Goal: Task Accomplishment & Management: Manage account settings

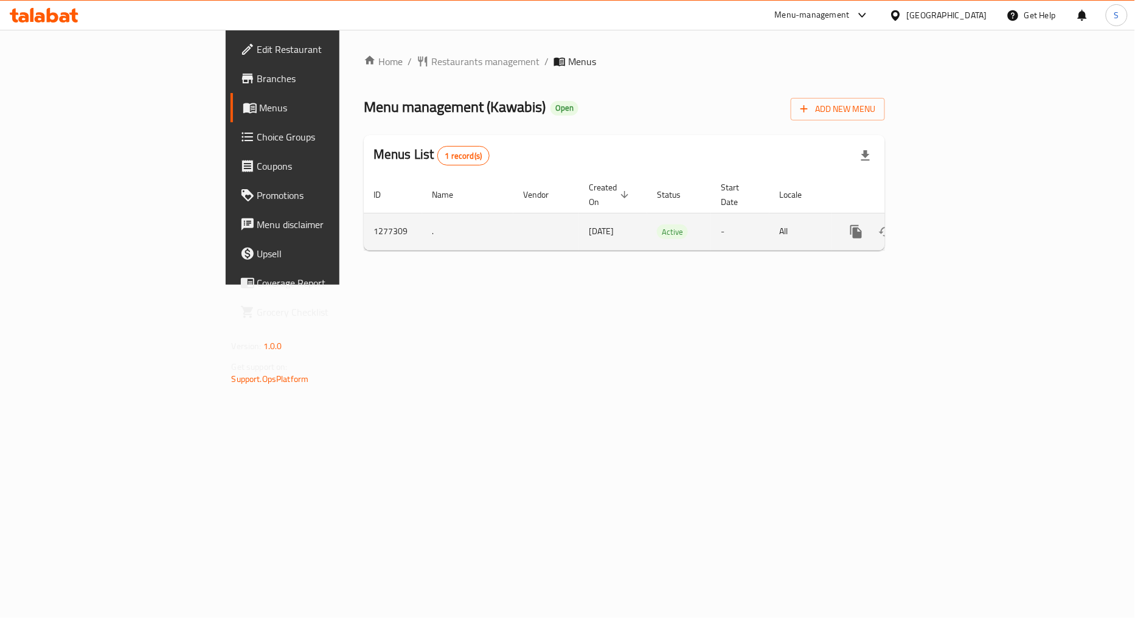
click at [951, 224] on icon "enhanced table" at bounding box center [944, 231] width 15 height 15
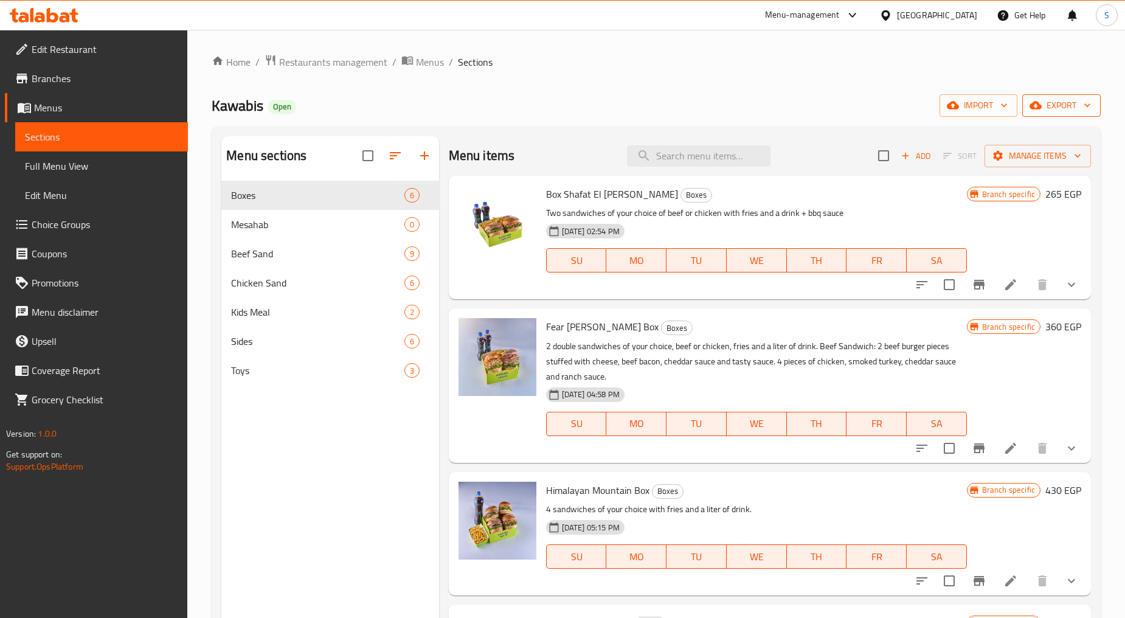
click at [1045, 102] on span "export" at bounding box center [1061, 105] width 59 height 15
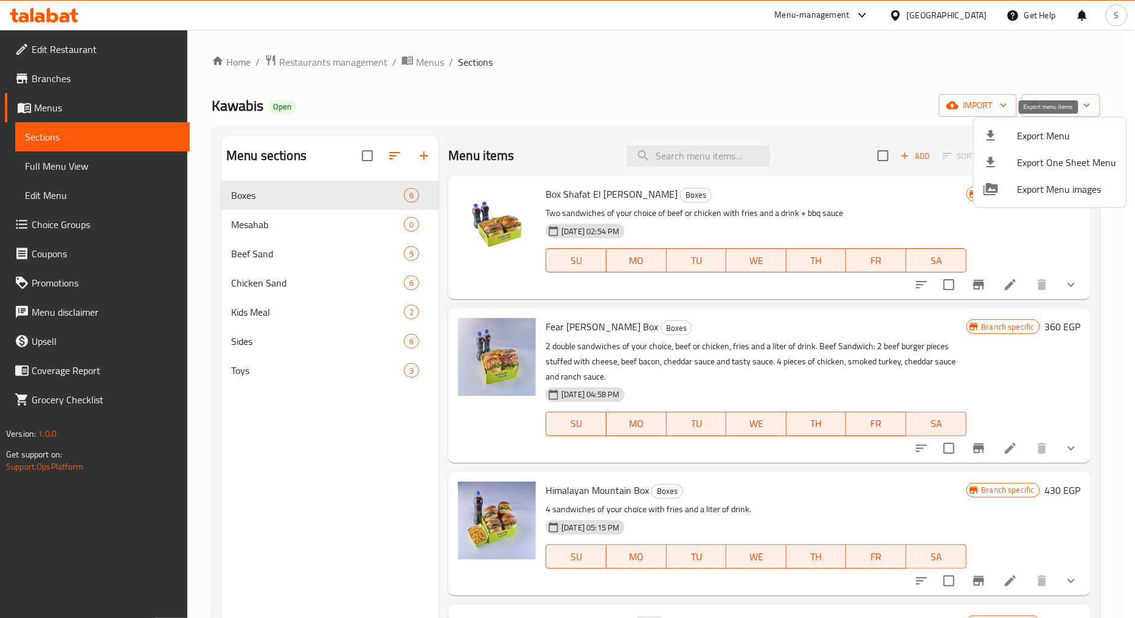
click at [1013, 131] on div at bounding box center [1001, 135] width 34 height 15
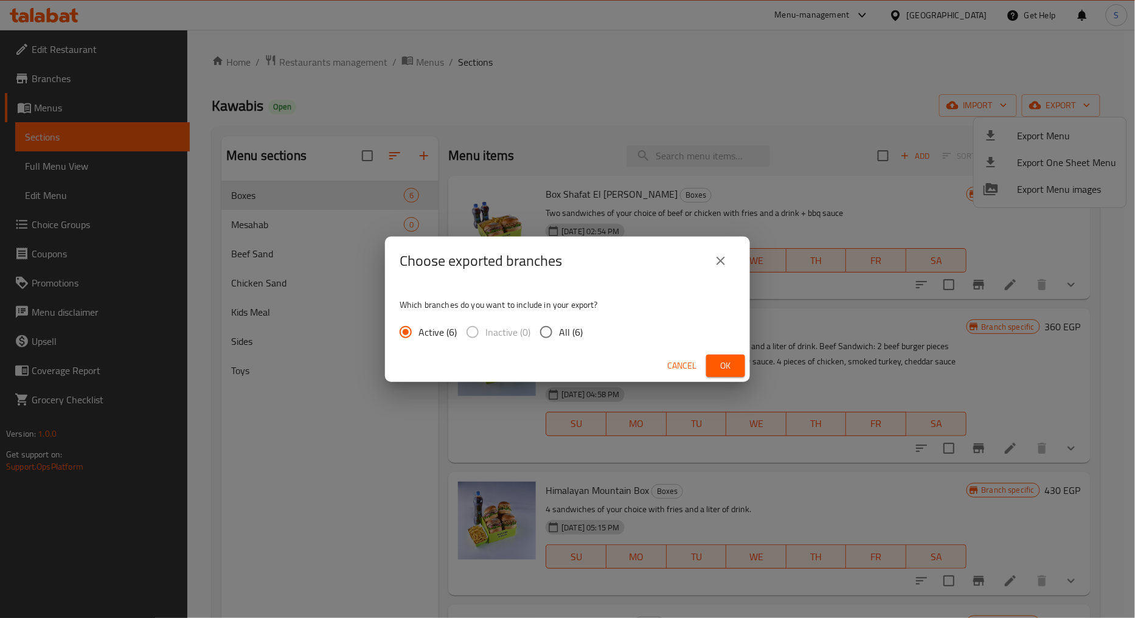
click at [564, 328] on span "All (6)" at bounding box center [571, 332] width 24 height 15
click at [559, 328] on input "All (6)" at bounding box center [546, 332] width 26 height 26
radio input "true"
click at [715, 366] on button "Ok" at bounding box center [725, 366] width 39 height 23
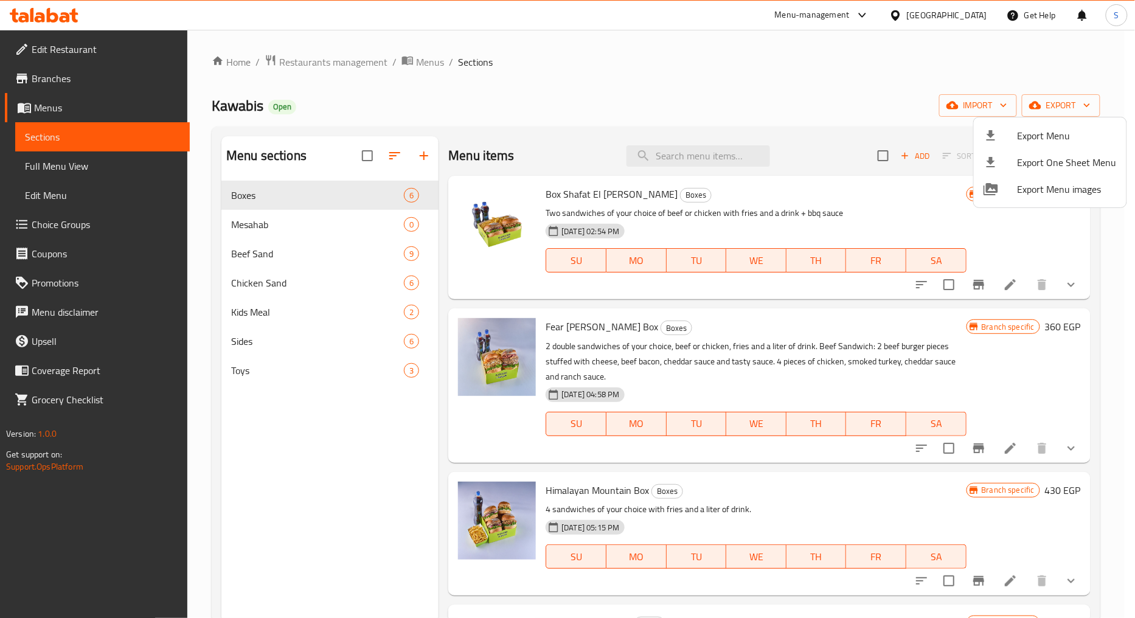
click at [701, 154] on div at bounding box center [567, 309] width 1135 height 618
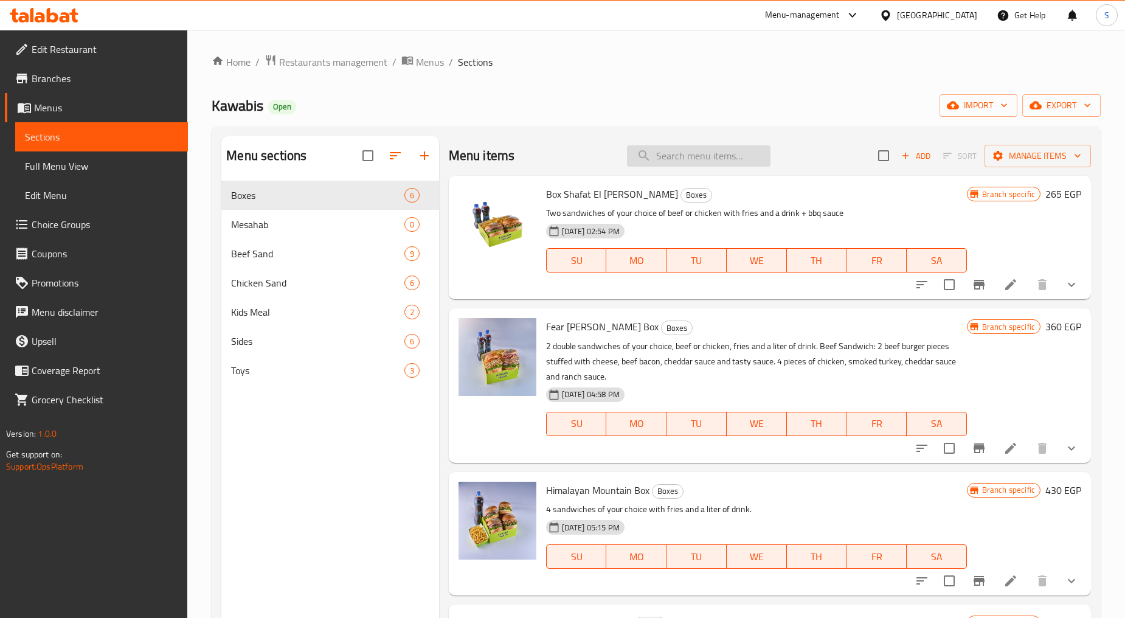
click at [666, 161] on input "search" at bounding box center [699, 155] width 144 height 21
paste input "Classic Beef Single"
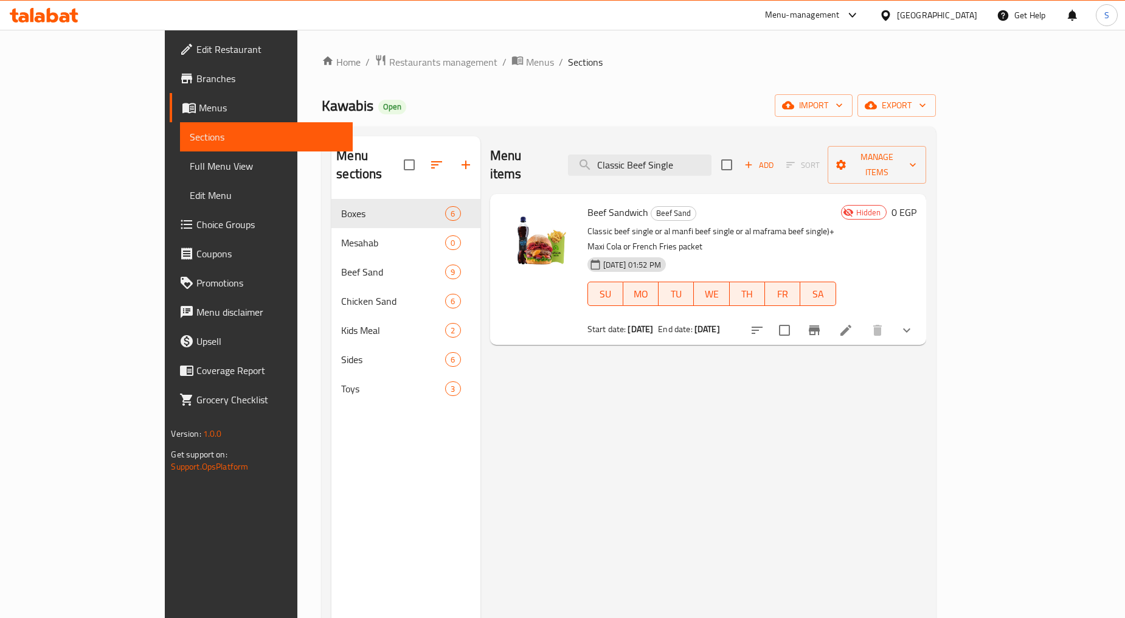
click at [921, 316] on button "show more" at bounding box center [906, 330] width 29 height 29
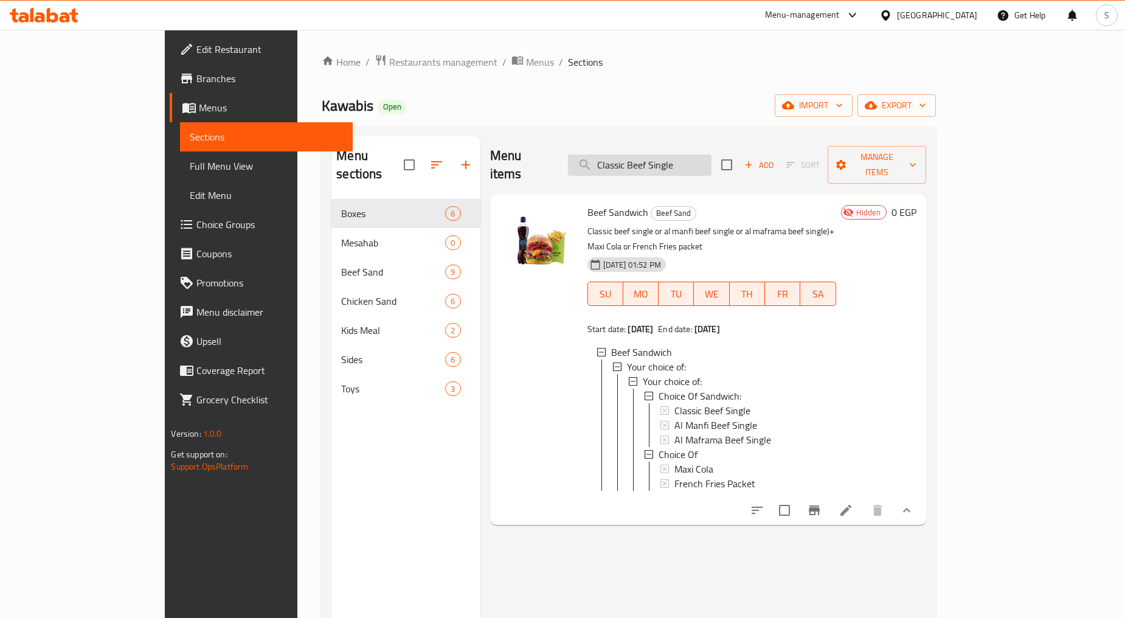
click at [712, 154] on input "Classic Beef Single" at bounding box center [640, 164] width 144 height 21
paste input "Al Manfi"
drag, startPoint x: 692, startPoint y: 156, endPoint x: 755, endPoint y: 165, distance: 64.4
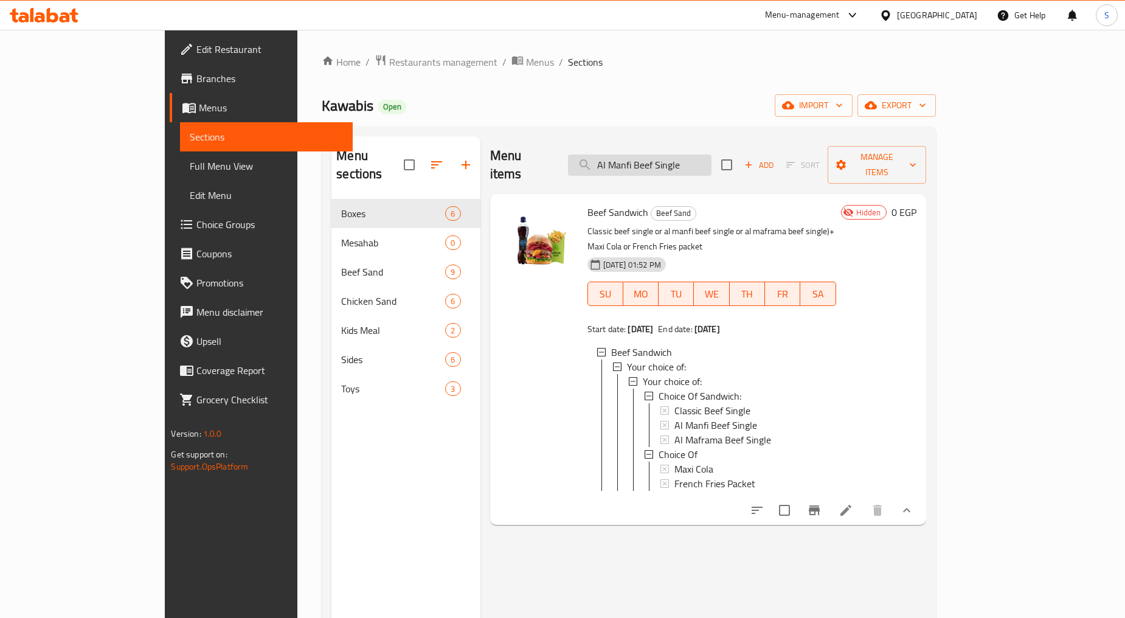
click at [712, 165] on input "Al Manfi Beef Single" at bounding box center [640, 164] width 144 height 21
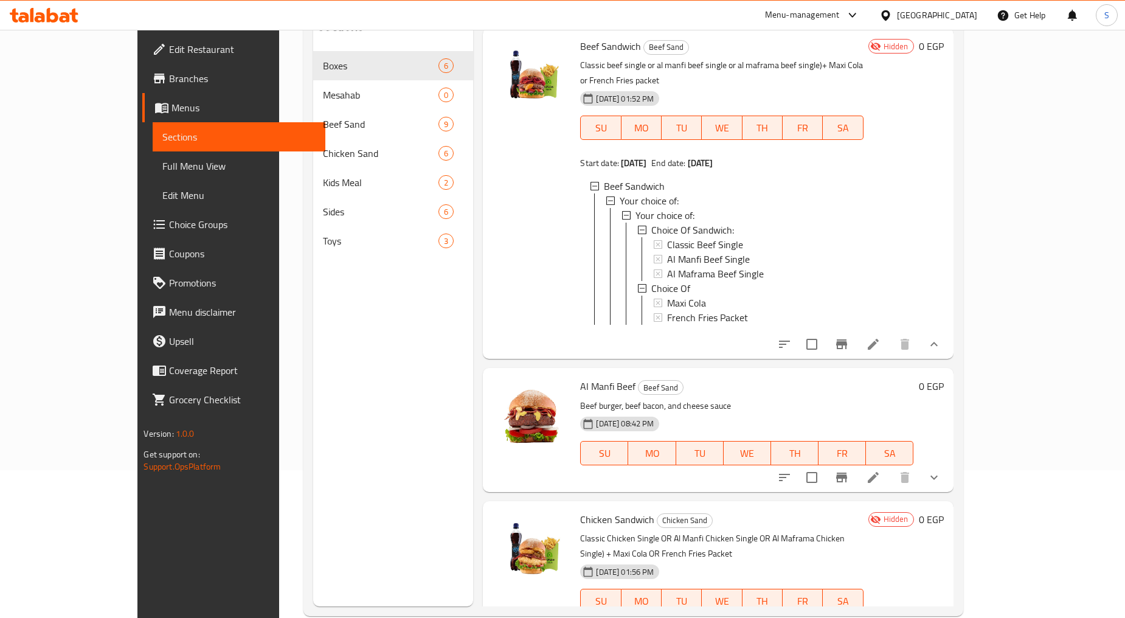
scroll to position [170, 0]
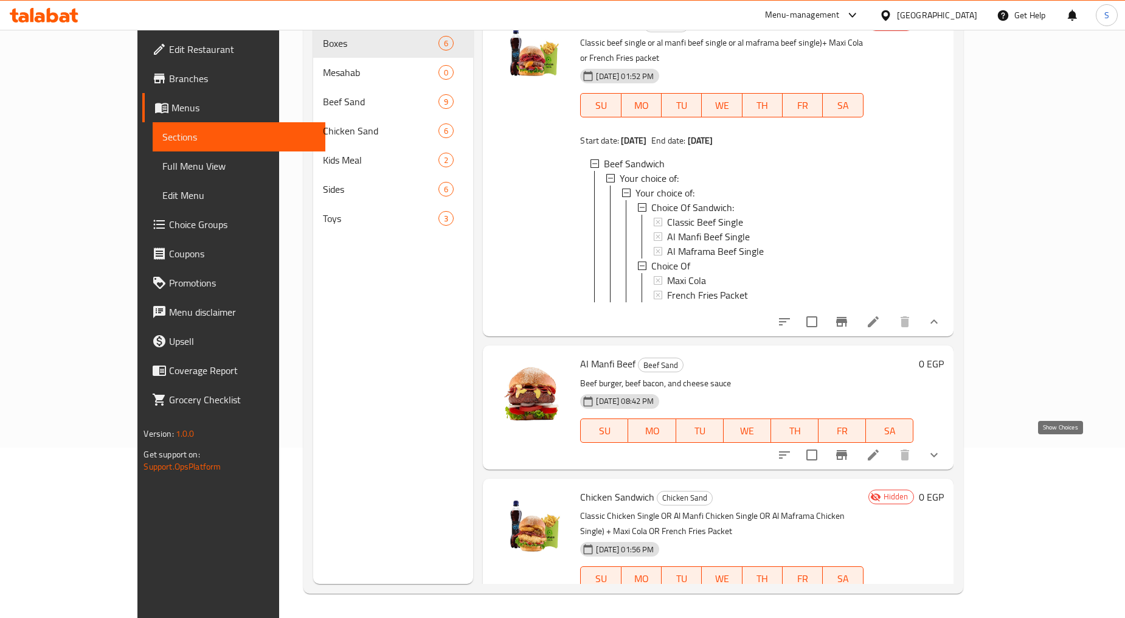
click at [942, 454] on icon "show more" at bounding box center [934, 455] width 15 height 15
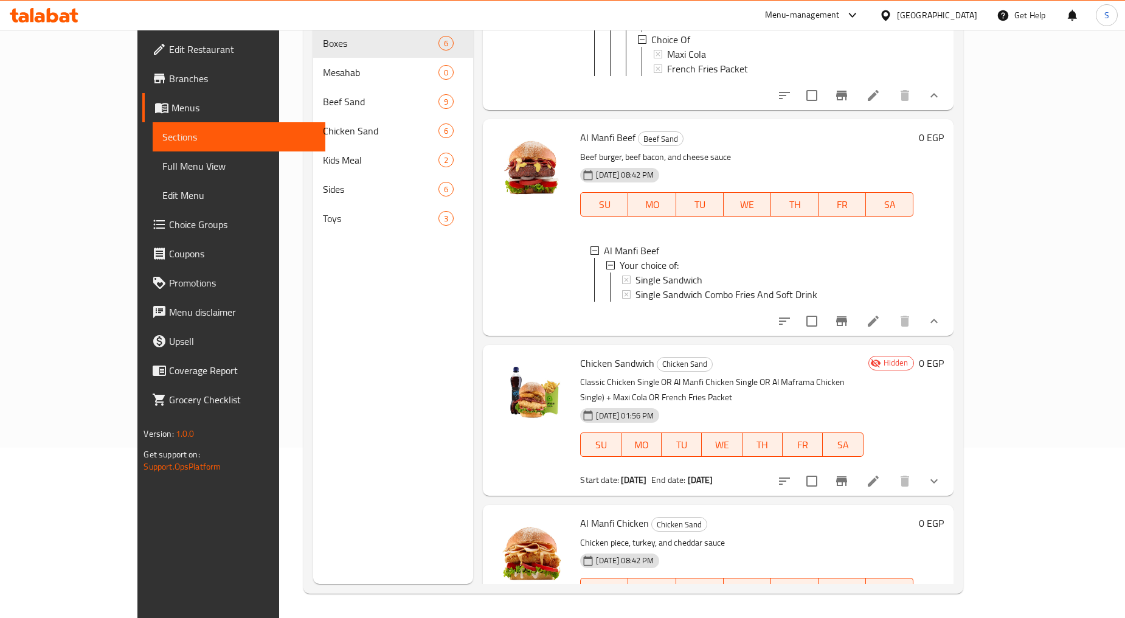
scroll to position [260, 0]
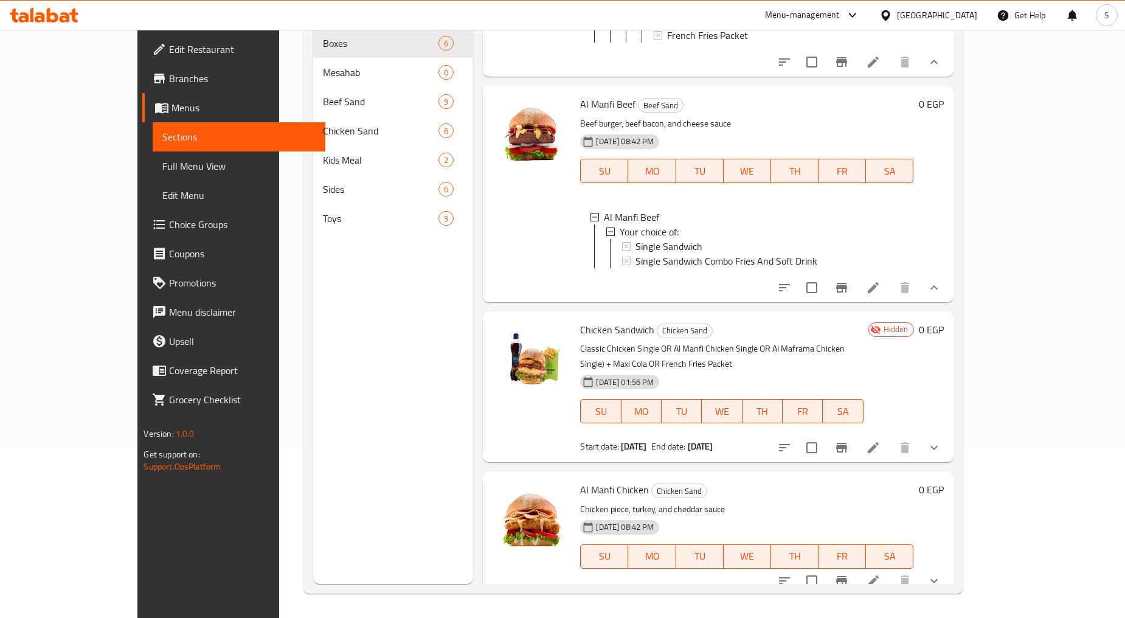
click at [942, 574] on icon "show more" at bounding box center [934, 581] width 15 height 15
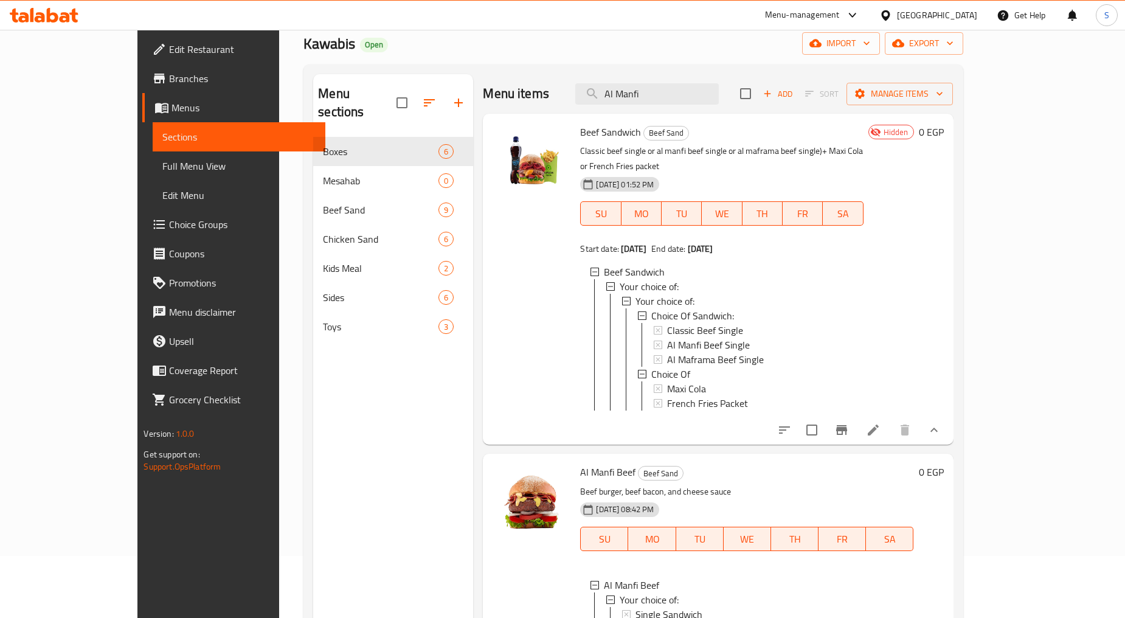
scroll to position [0, 0]
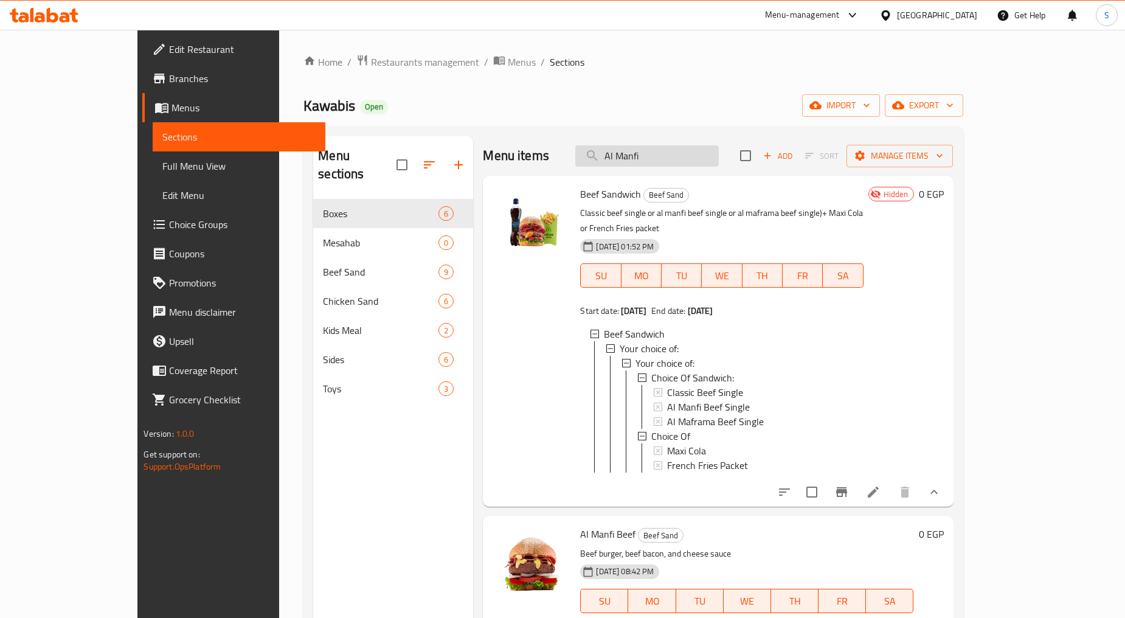
click at [667, 153] on input "Al Manfi" at bounding box center [647, 155] width 144 height 21
paste input "Classic"
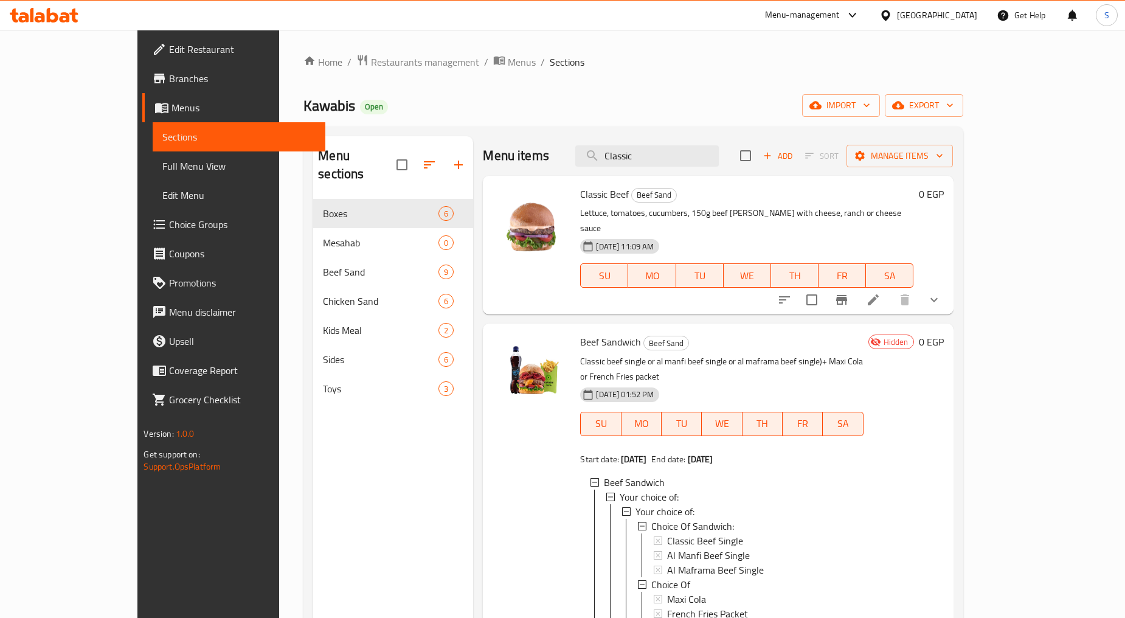
click at [942, 293] on icon "show more" at bounding box center [934, 300] width 15 height 15
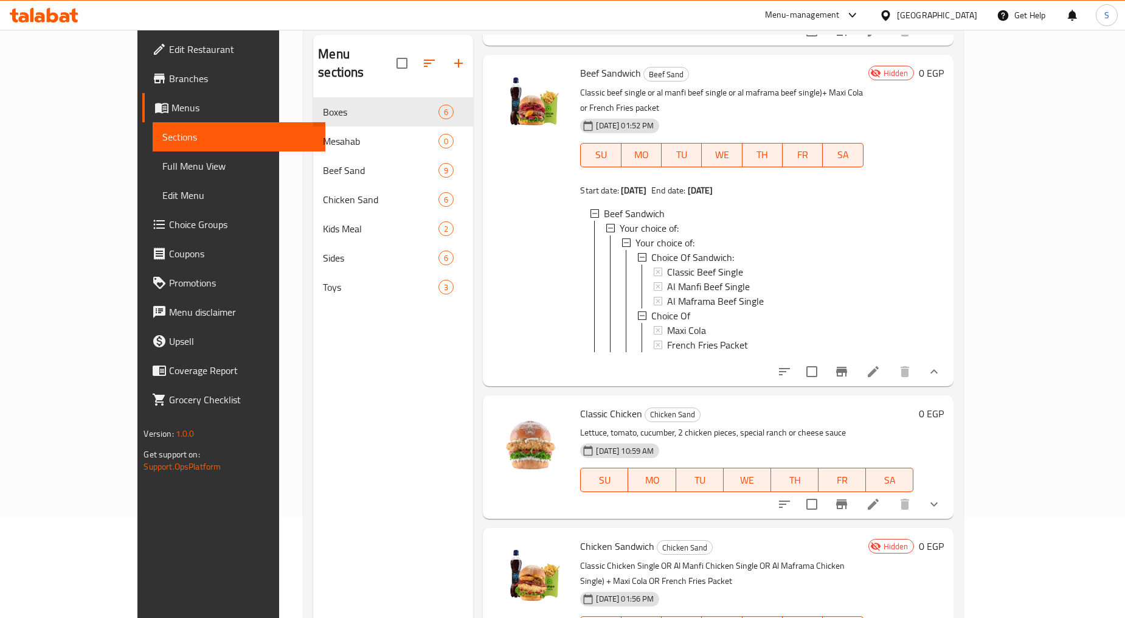
scroll to position [170, 0]
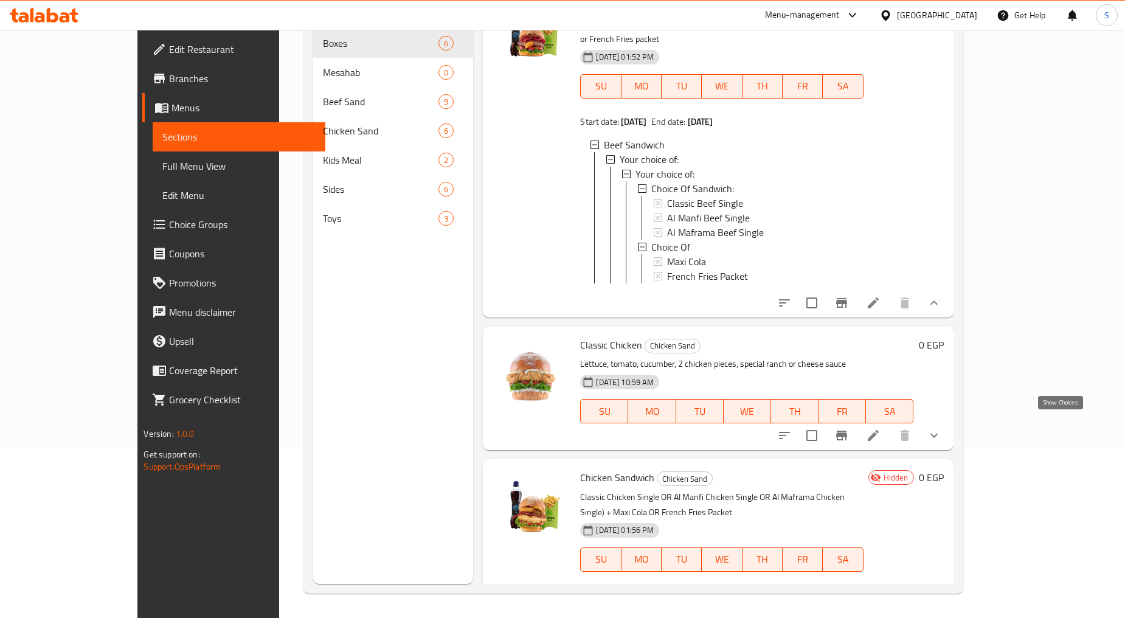
click at [942, 428] on icon "show more" at bounding box center [934, 435] width 15 height 15
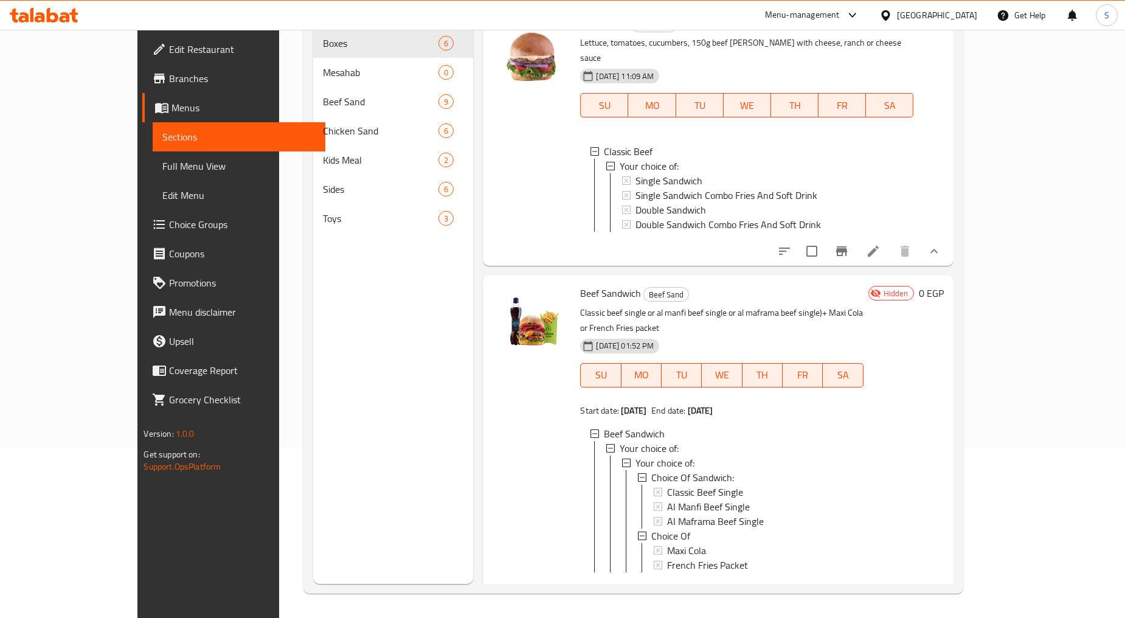
scroll to position [0, 0]
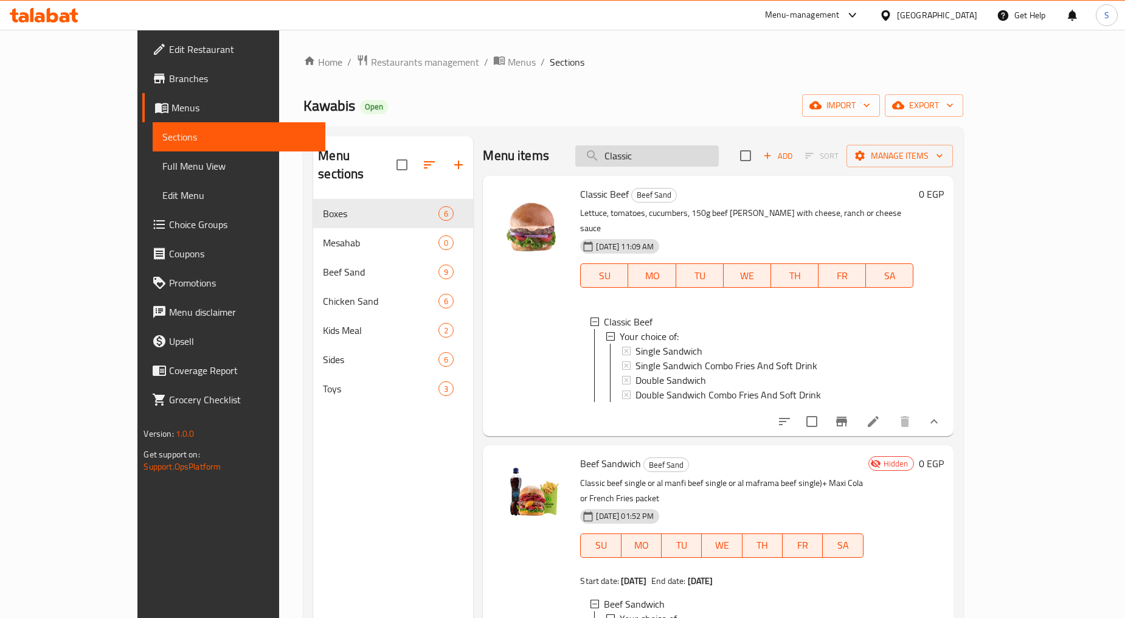
click at [678, 155] on input "Classic" at bounding box center [647, 155] width 144 height 21
paste input "Maframa"
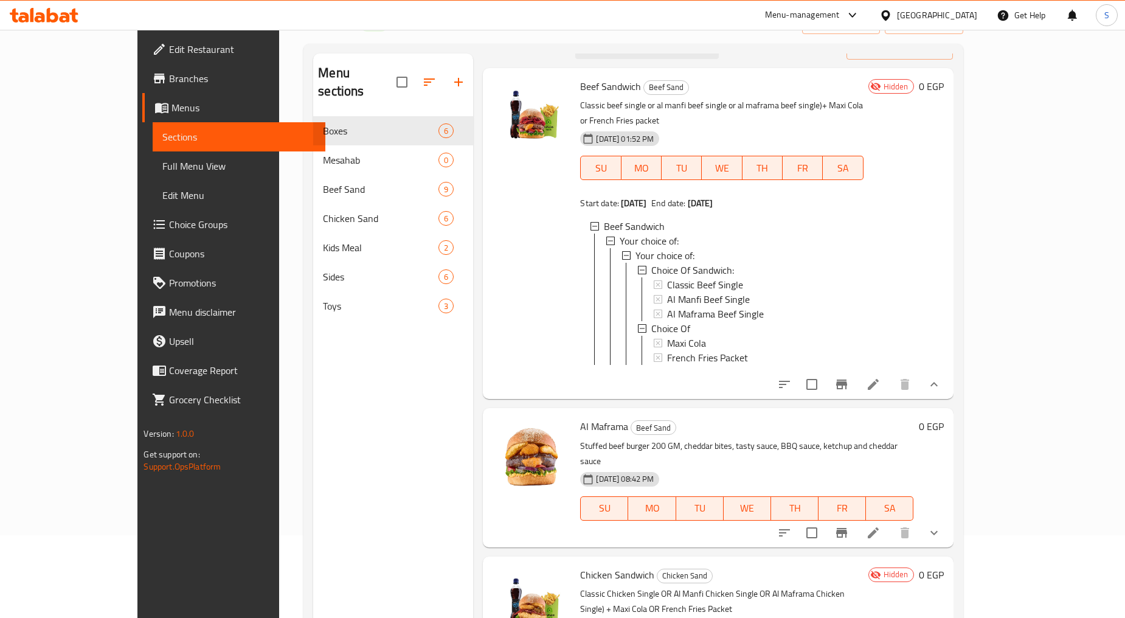
scroll to position [170, 0]
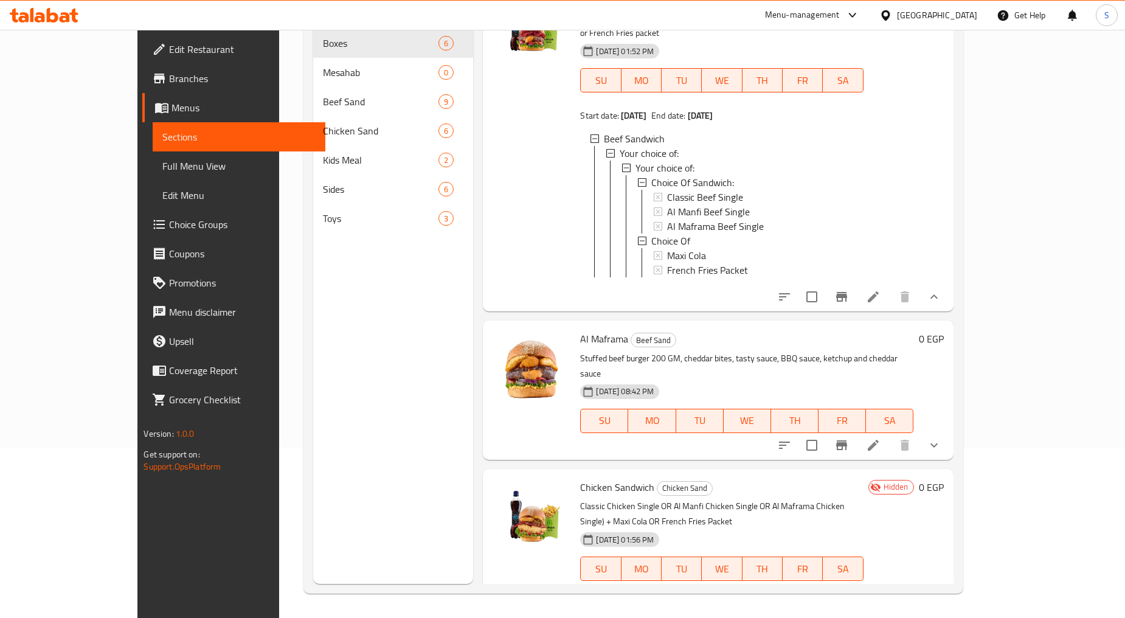
type input "Maframa"
click at [949, 431] on button "show more" at bounding box center [934, 445] width 29 height 29
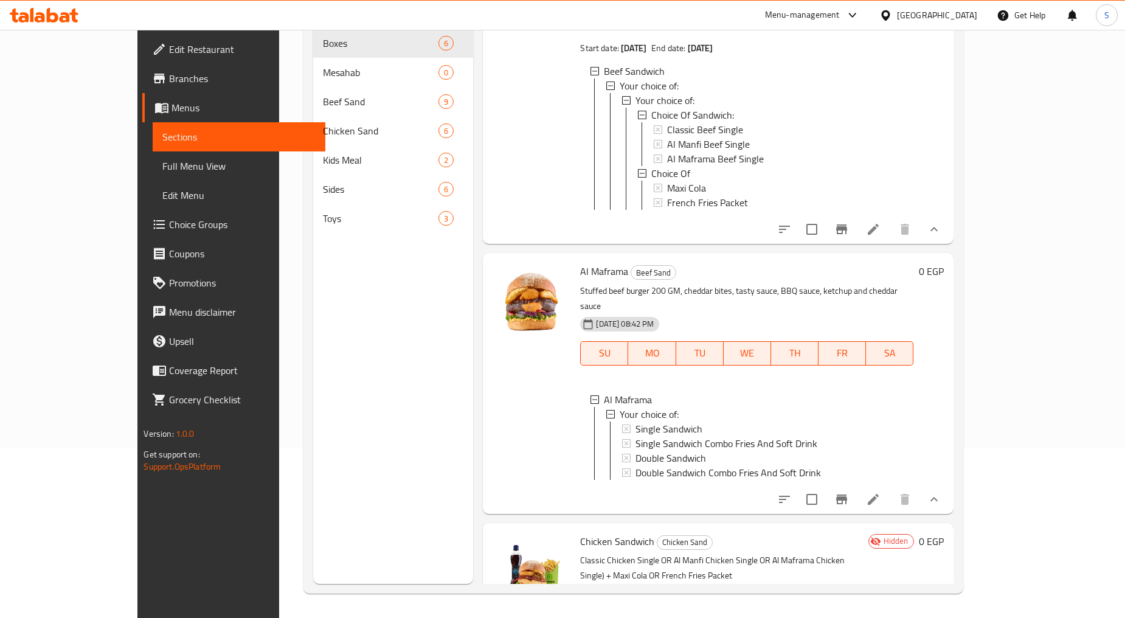
scroll to position [156, 0]
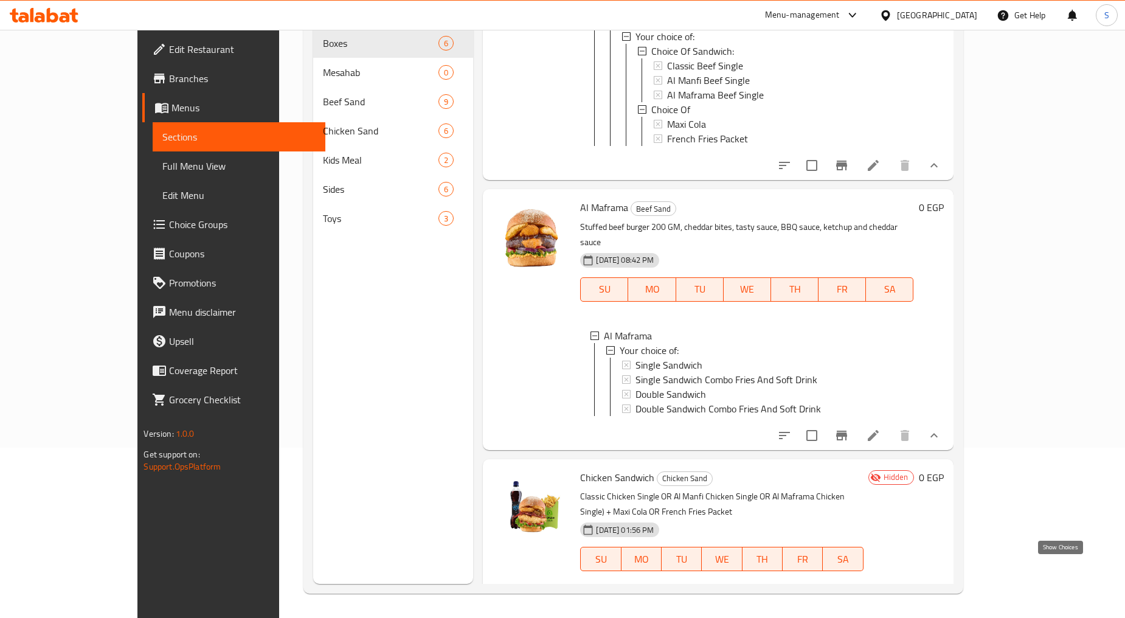
click at [942, 588] on icon "show more" at bounding box center [934, 595] width 15 height 15
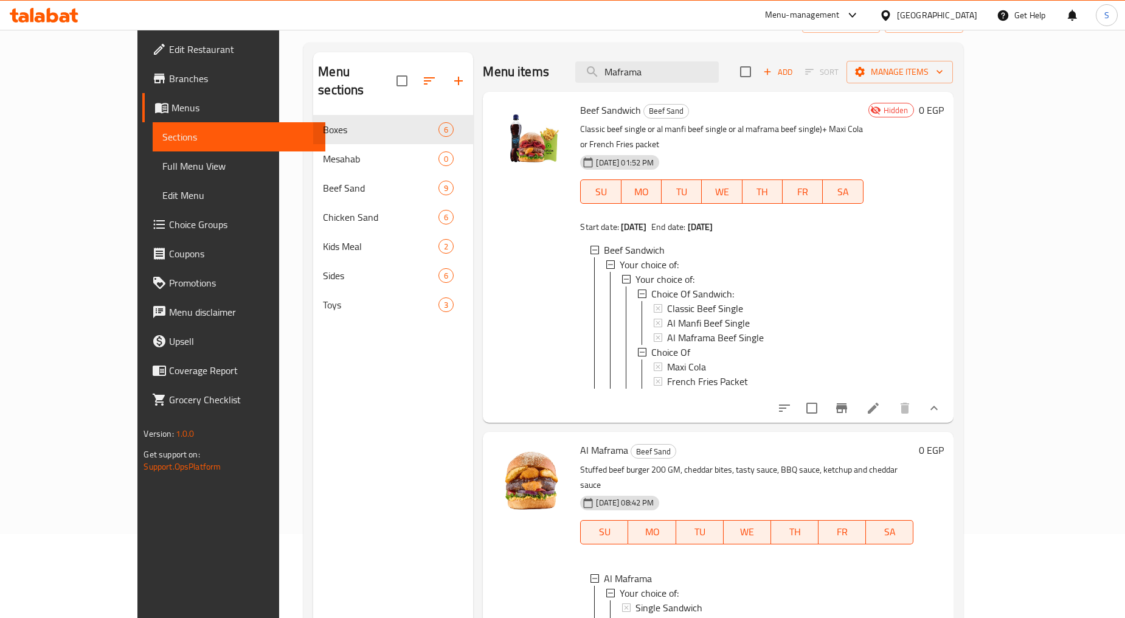
scroll to position [0, 0]
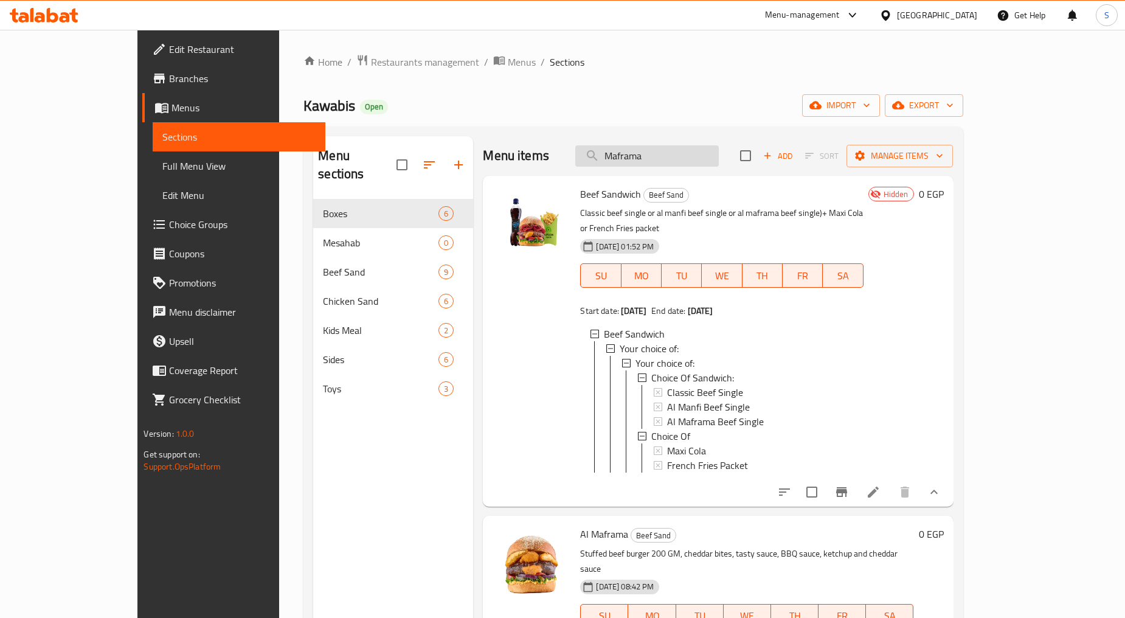
click at [685, 162] on input "Maframa" at bounding box center [647, 155] width 144 height 21
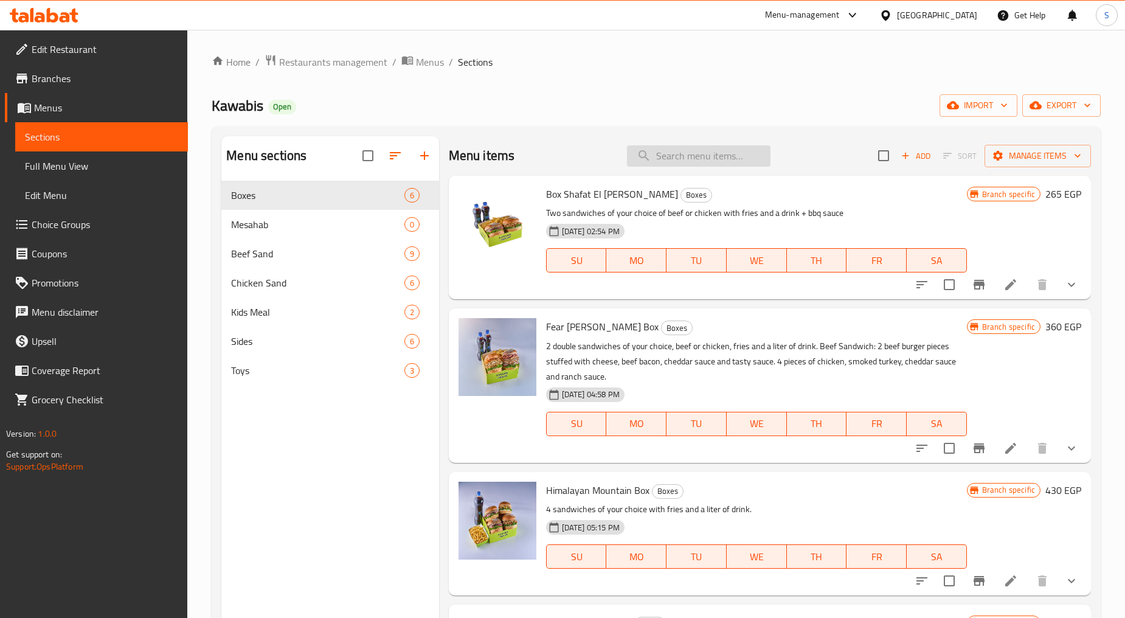
click at [673, 159] on input "search" at bounding box center [699, 155] width 144 height 21
paste input "Beef Sandwich"
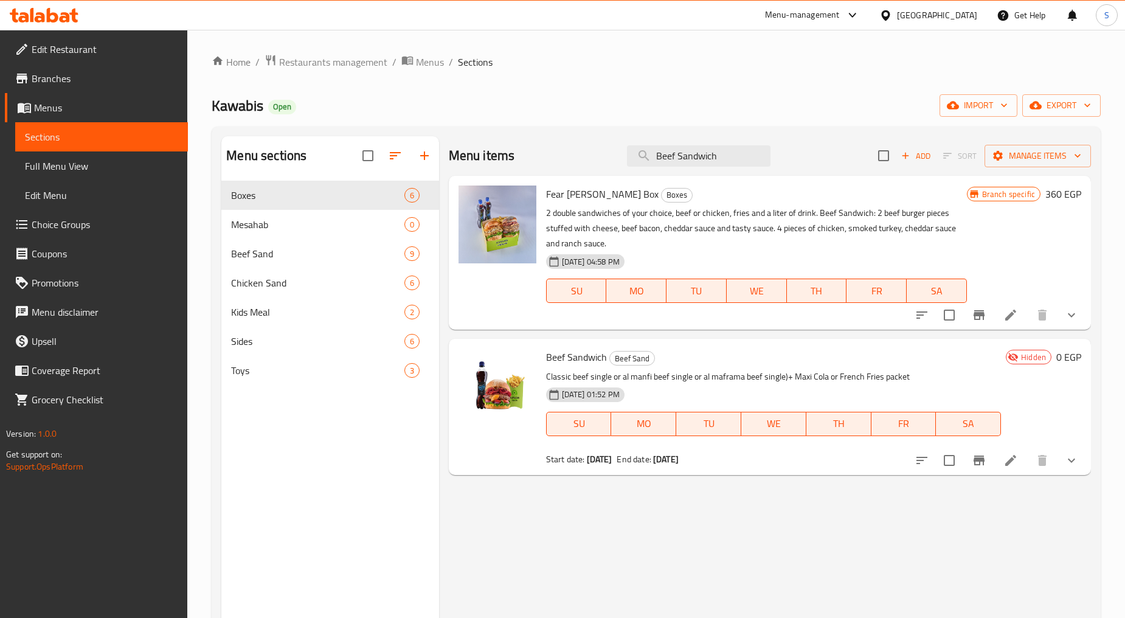
type input "Beef Sandwich"
click at [1061, 465] on button "show more" at bounding box center [1071, 460] width 29 height 29
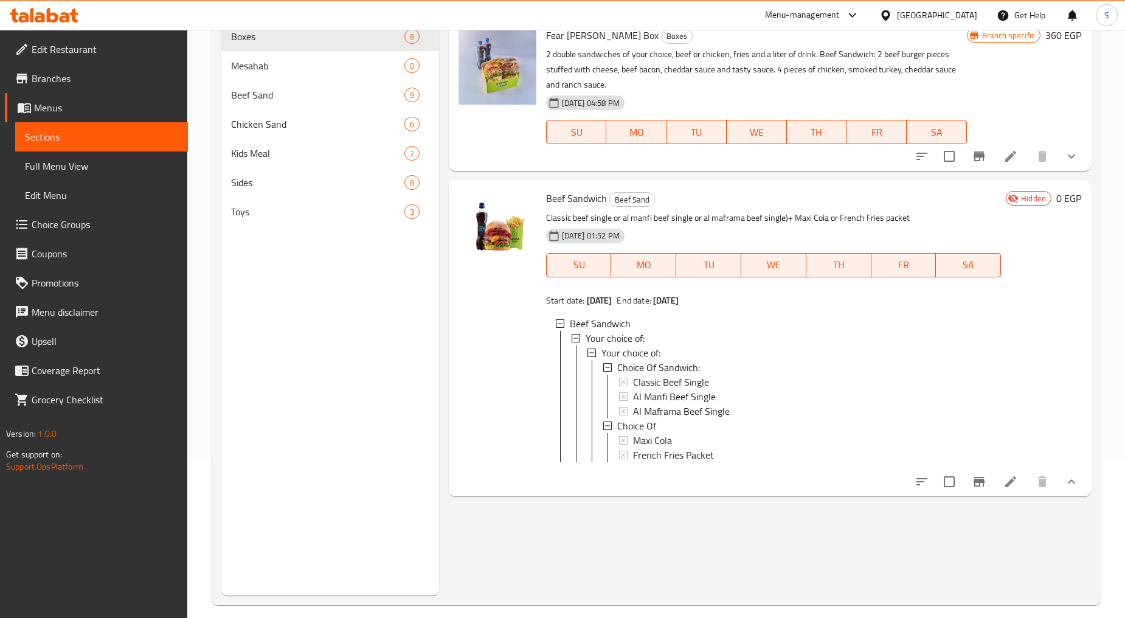
scroll to position [170, 0]
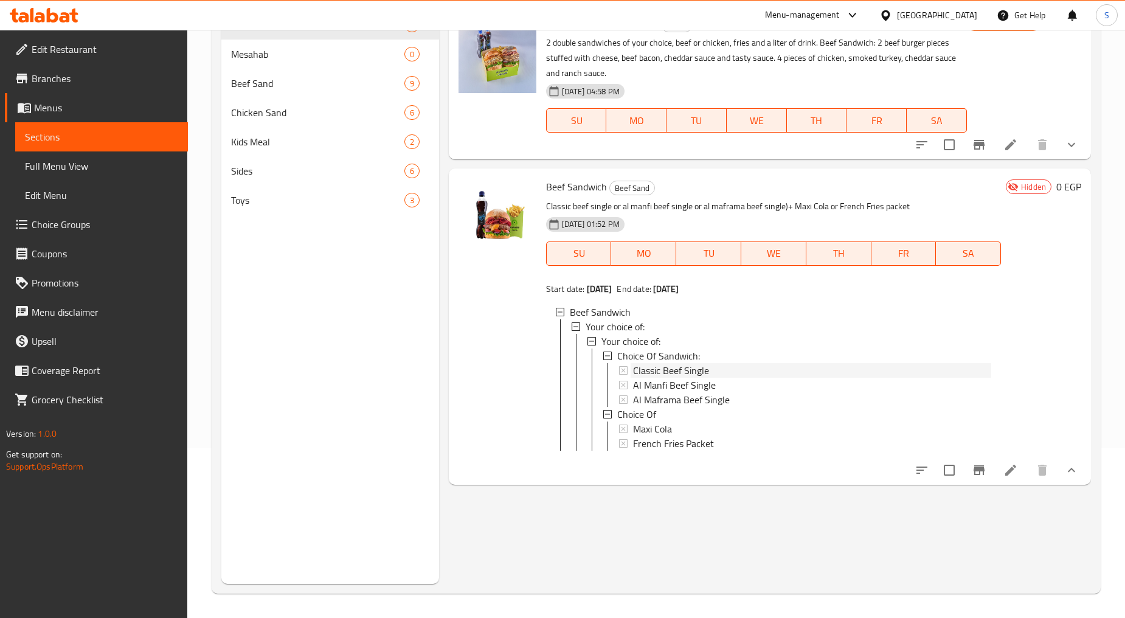
click at [663, 373] on span "Classic Beef Single" at bounding box center [671, 370] width 76 height 15
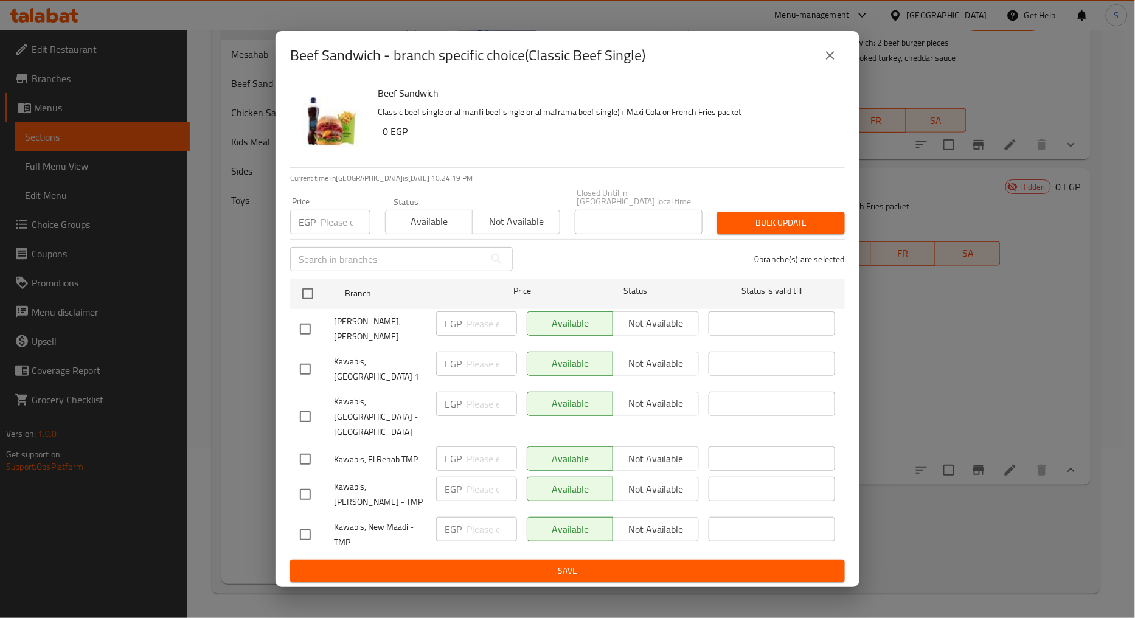
click at [827, 63] on icon "close" at bounding box center [830, 55] width 15 height 15
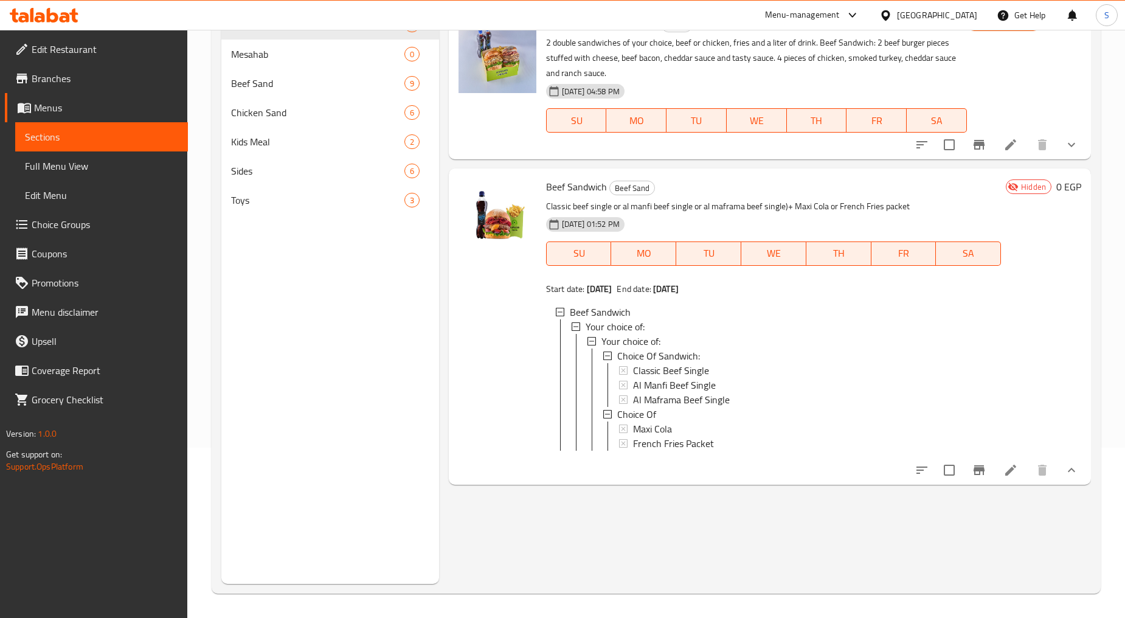
click at [982, 477] on icon "Branch-specific-item" at bounding box center [979, 470] width 15 height 15
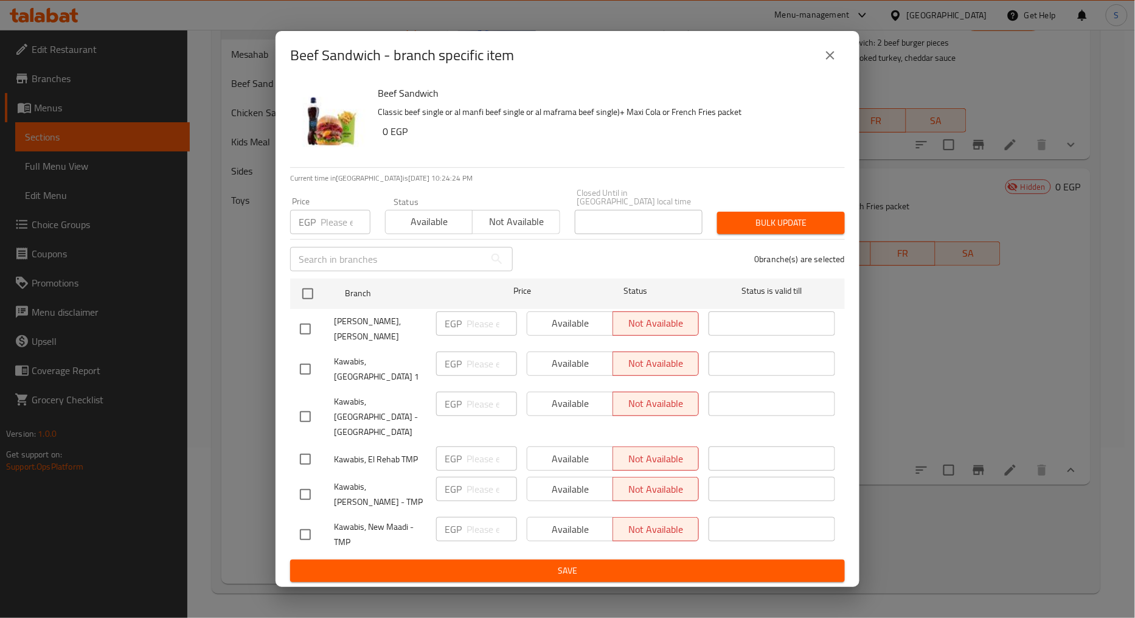
click at [842, 46] on div "Beef Sandwich - branch specific item" at bounding box center [568, 55] width 584 height 49
click at [834, 58] on icon "close" at bounding box center [830, 55] width 15 height 15
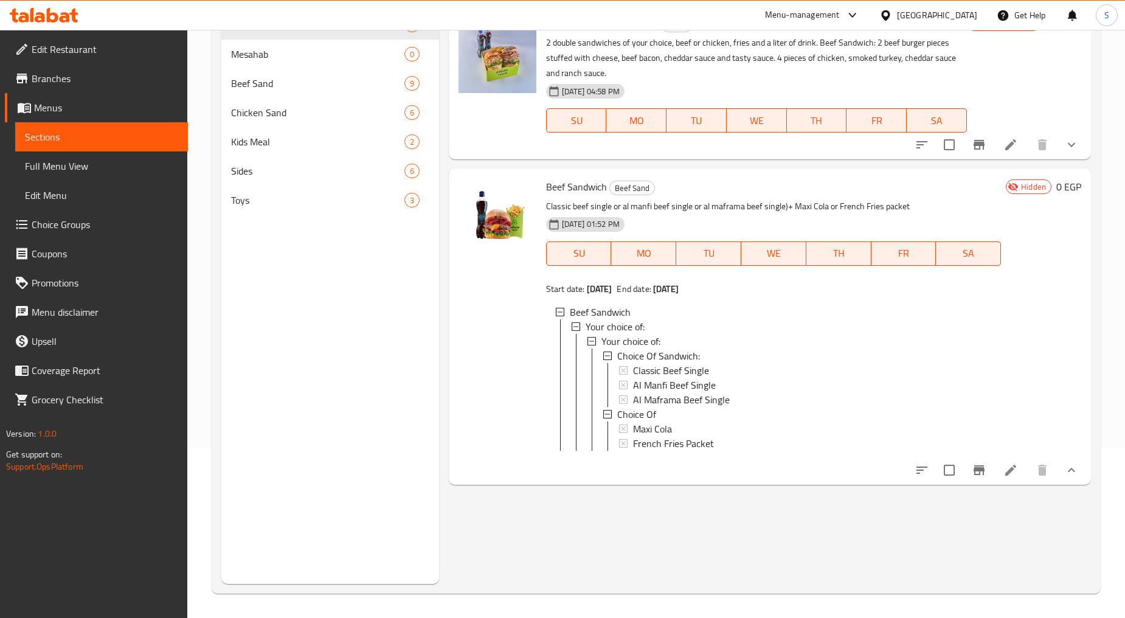
click at [1022, 479] on li at bounding box center [1011, 470] width 34 height 22
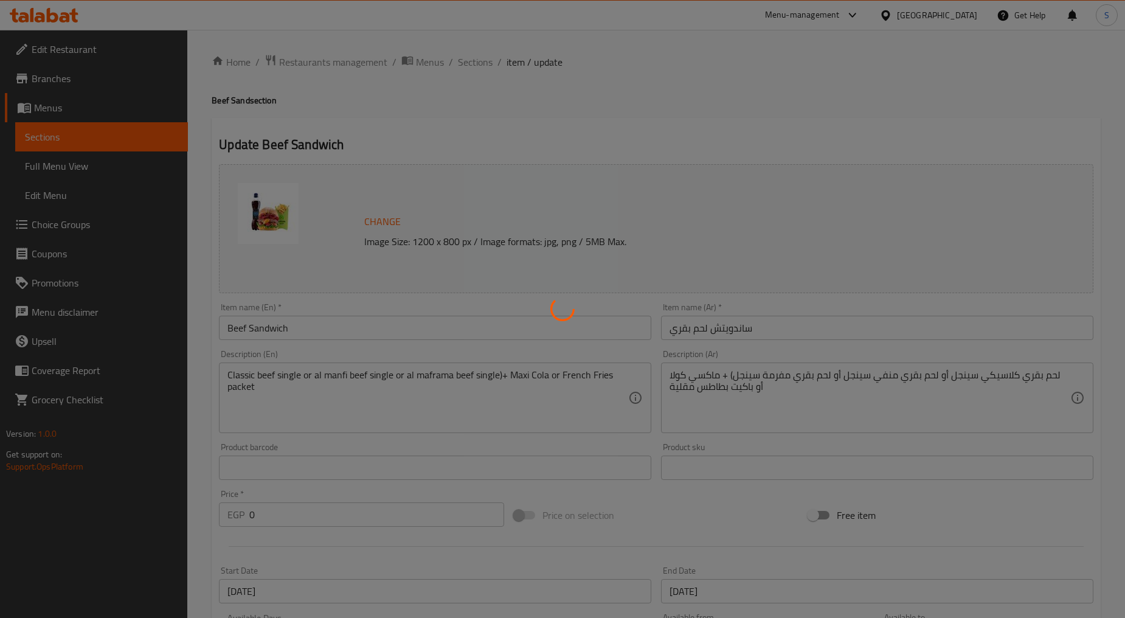
type input "إختيارك من الساندويتش:"
type input "1"
type input "إختيارك من"
type input "1"
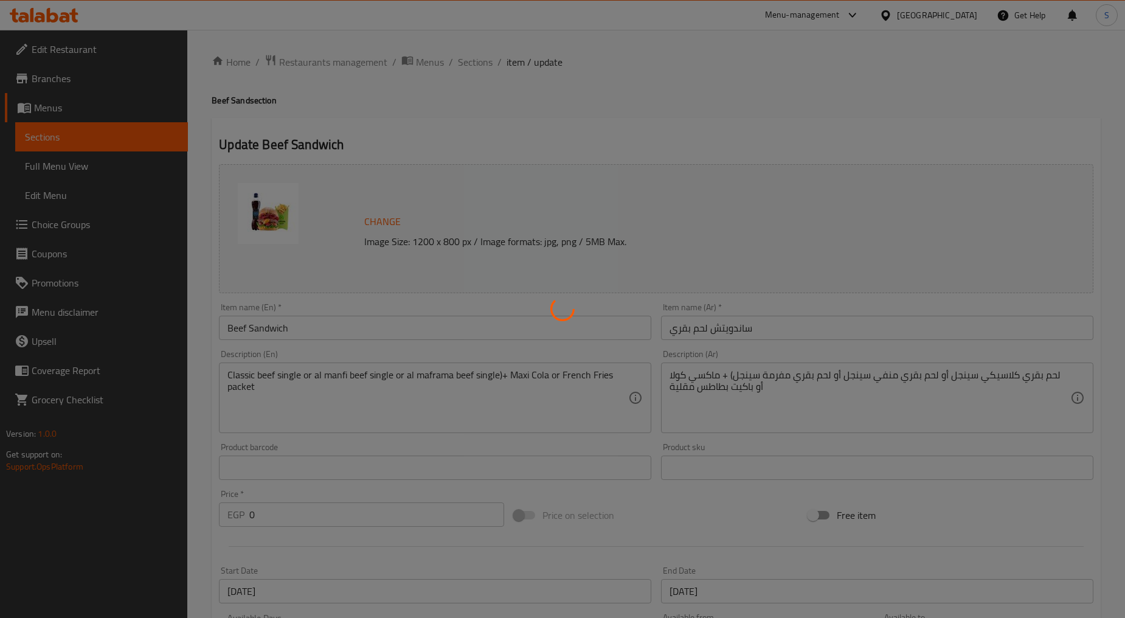
type input "1"
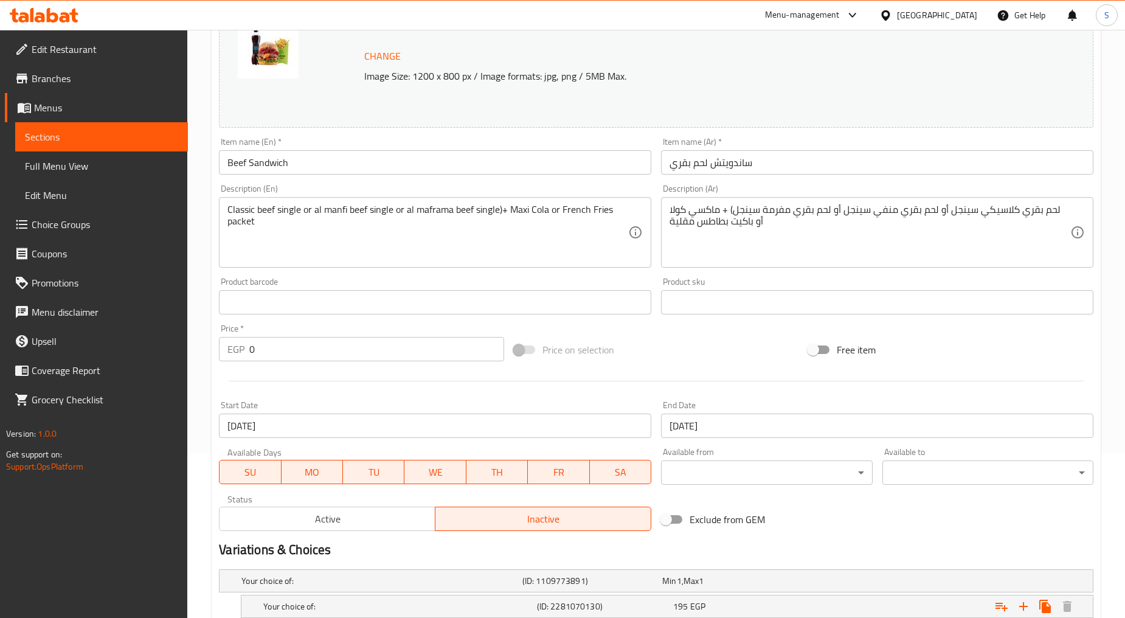
scroll to position [350, 0]
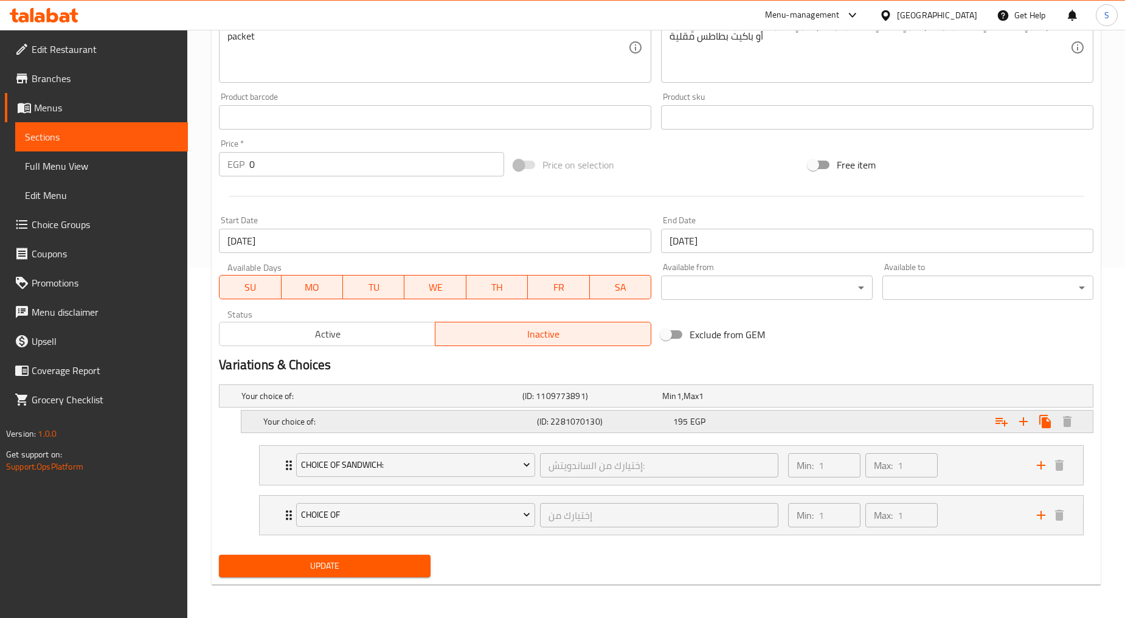
click at [260, 422] on div "Your choice of: (ID: 2281070130) 195 EGP" at bounding box center [667, 422] width 852 height 22
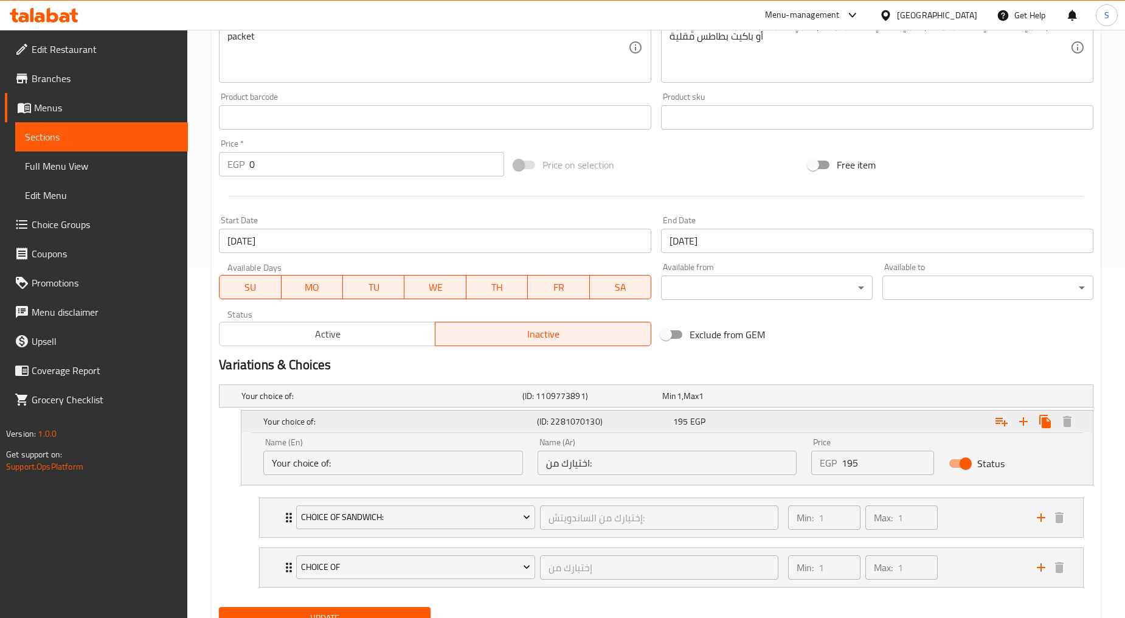
click at [260, 422] on div "Your choice of: (ID: 2281070130) 195 EGP" at bounding box center [667, 422] width 852 height 22
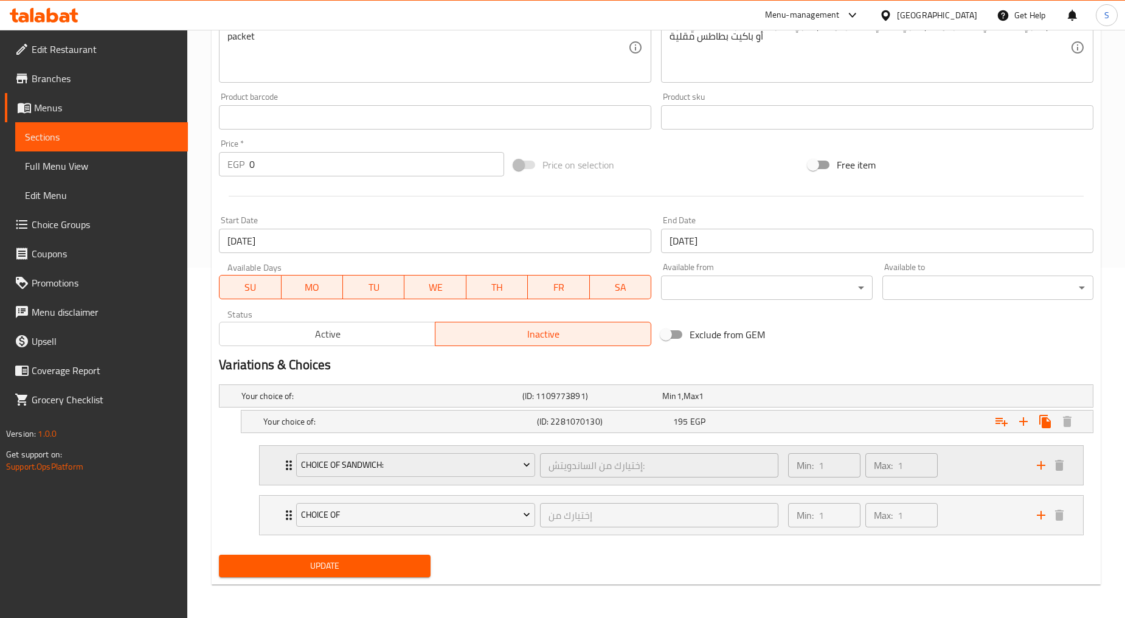
click at [272, 463] on div "Choice Of Sandwich: إختيارك من الساندويتش: ​ Min: 1 ​ Max: 1 ​" at bounding box center [672, 465] width 824 height 39
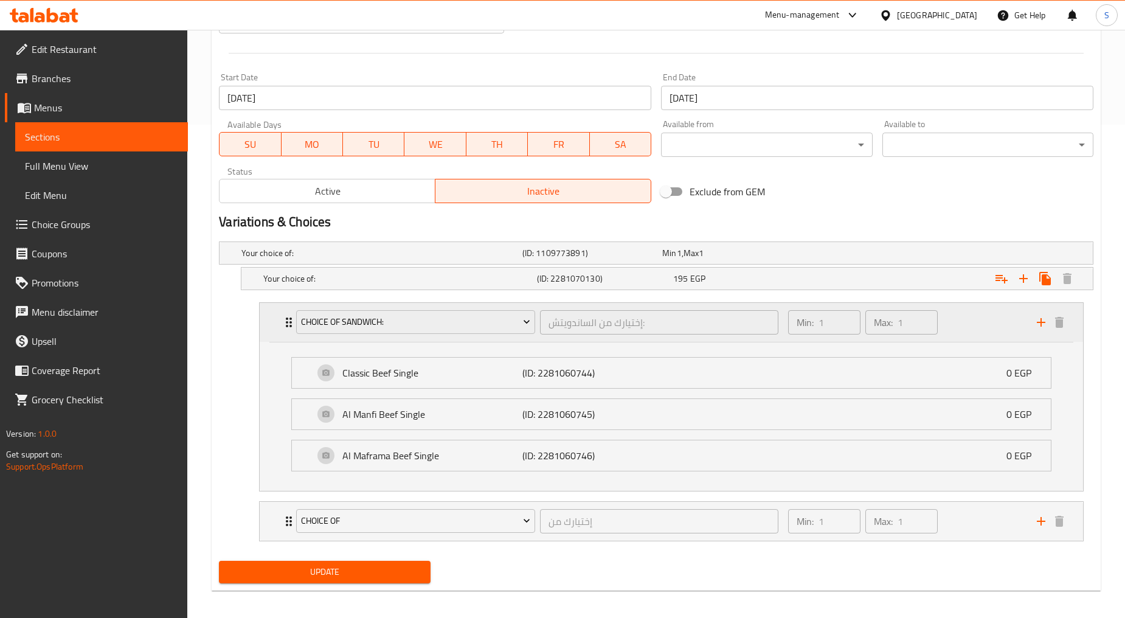
scroll to position [500, 0]
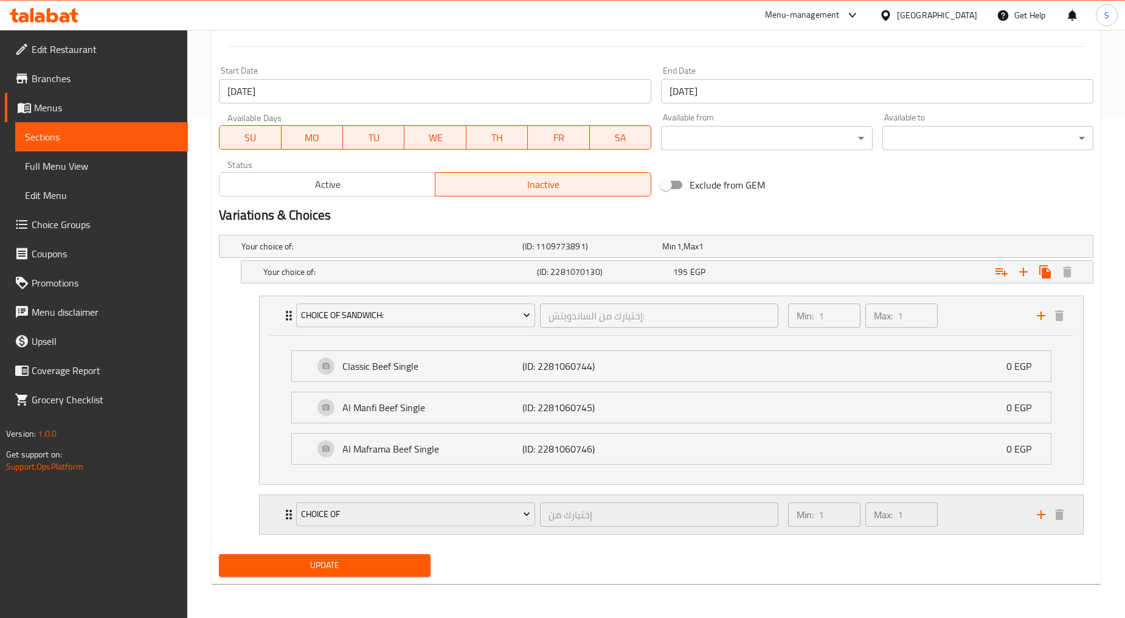
click at [274, 508] on div "Choice Of إختيارك من ​ Min: 1 ​ Max: 1 ​" at bounding box center [672, 514] width 824 height 39
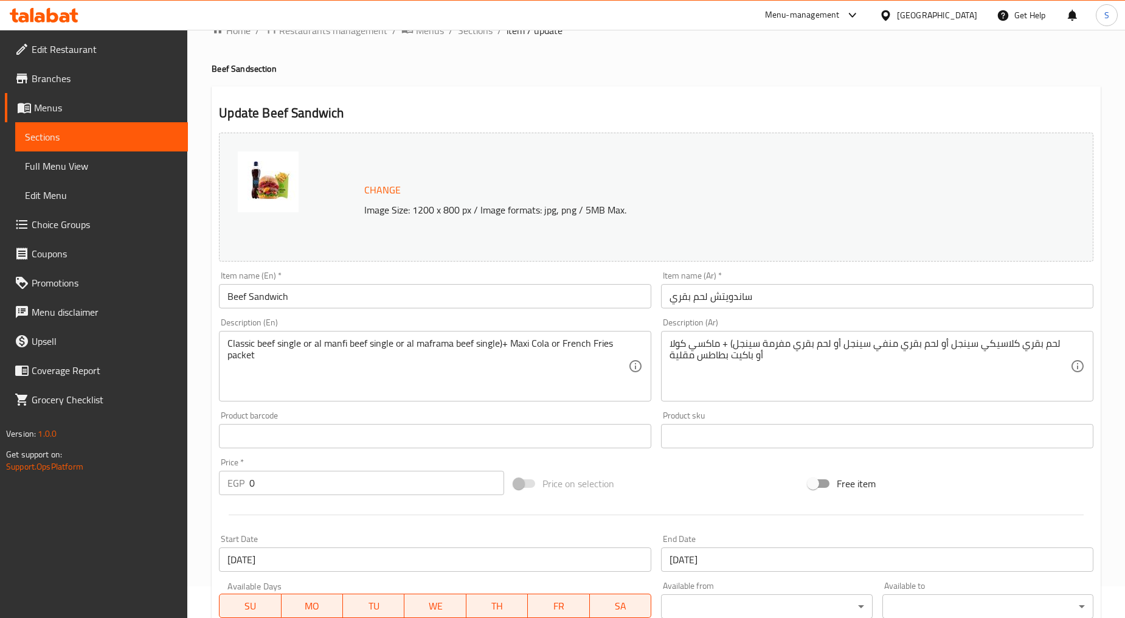
scroll to position [0, 0]
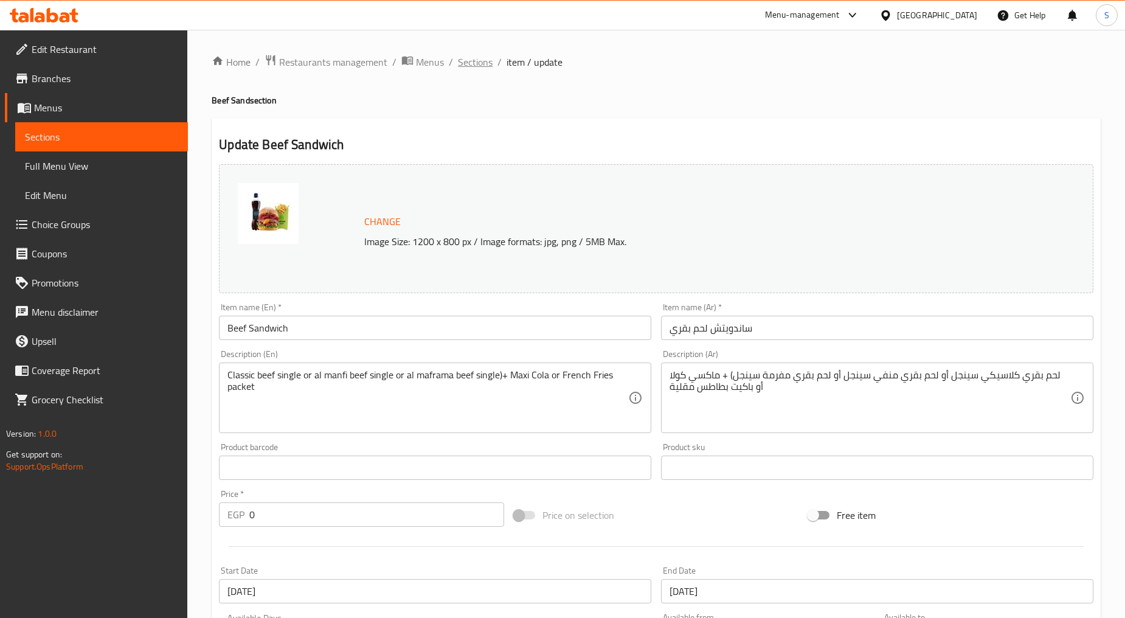
click at [473, 61] on span "Sections" at bounding box center [475, 62] width 35 height 15
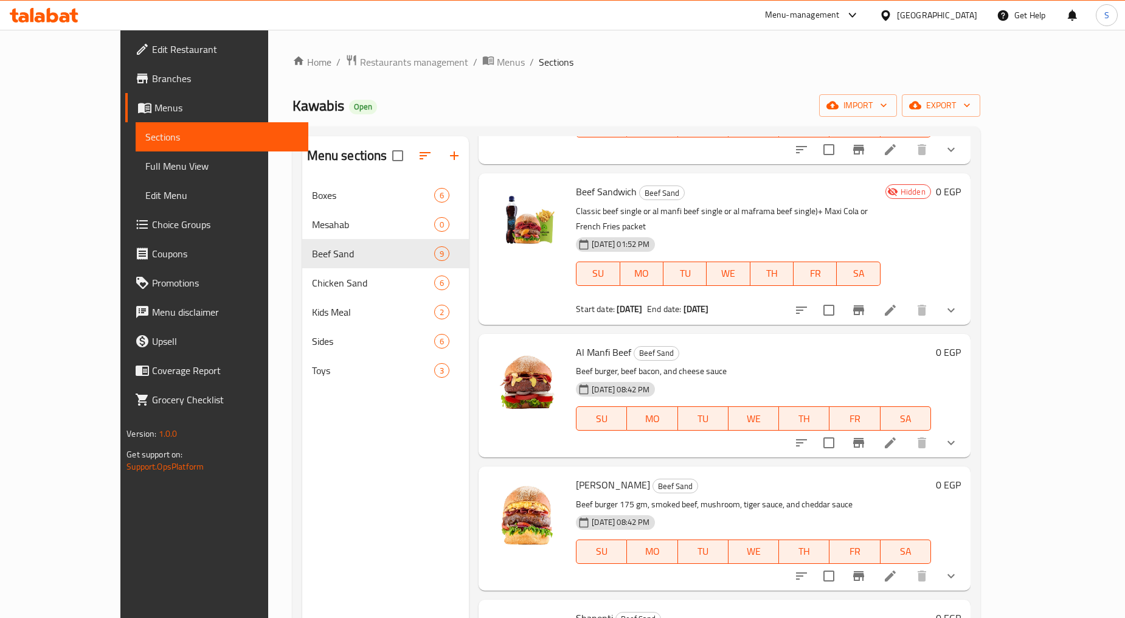
scroll to position [68, 0]
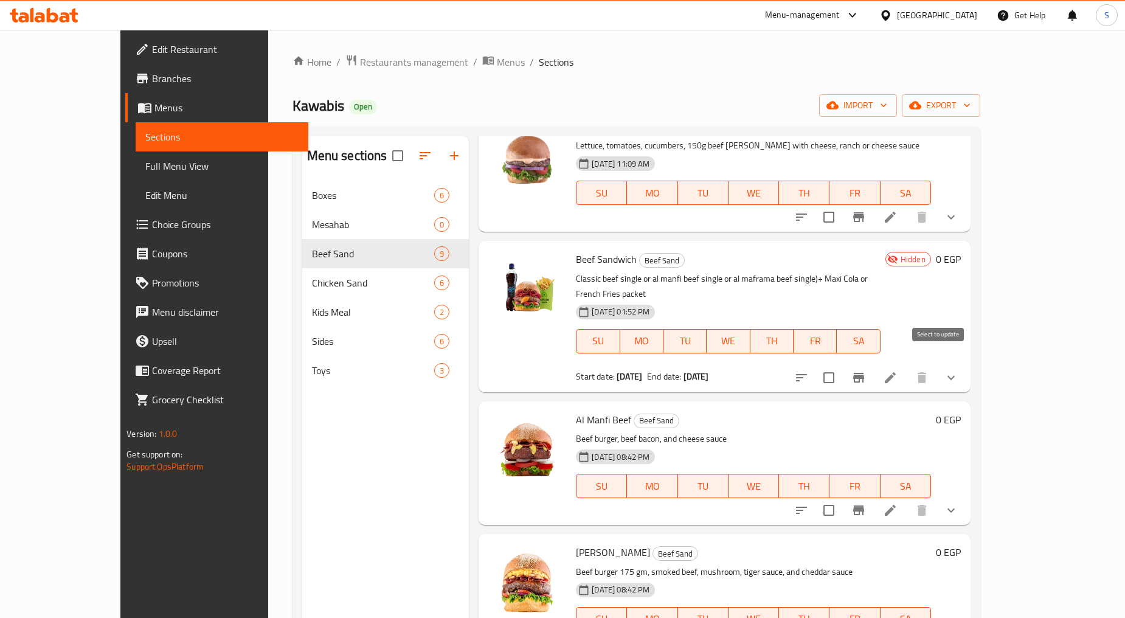
click at [842, 365] on input "checkbox" at bounding box center [829, 378] width 26 height 26
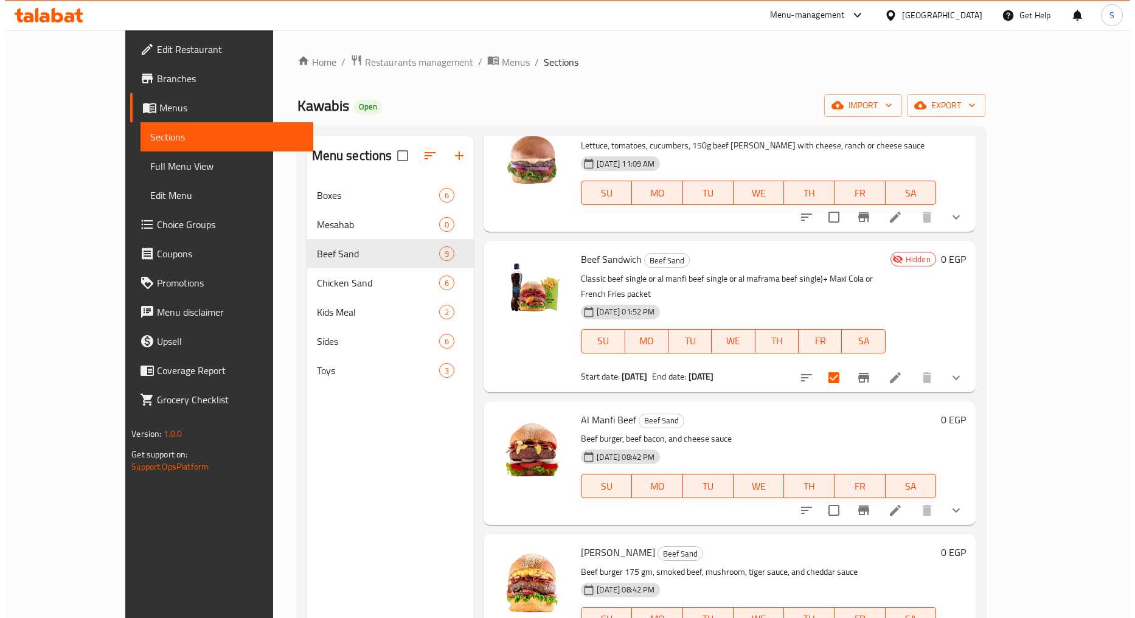
scroll to position [0, 0]
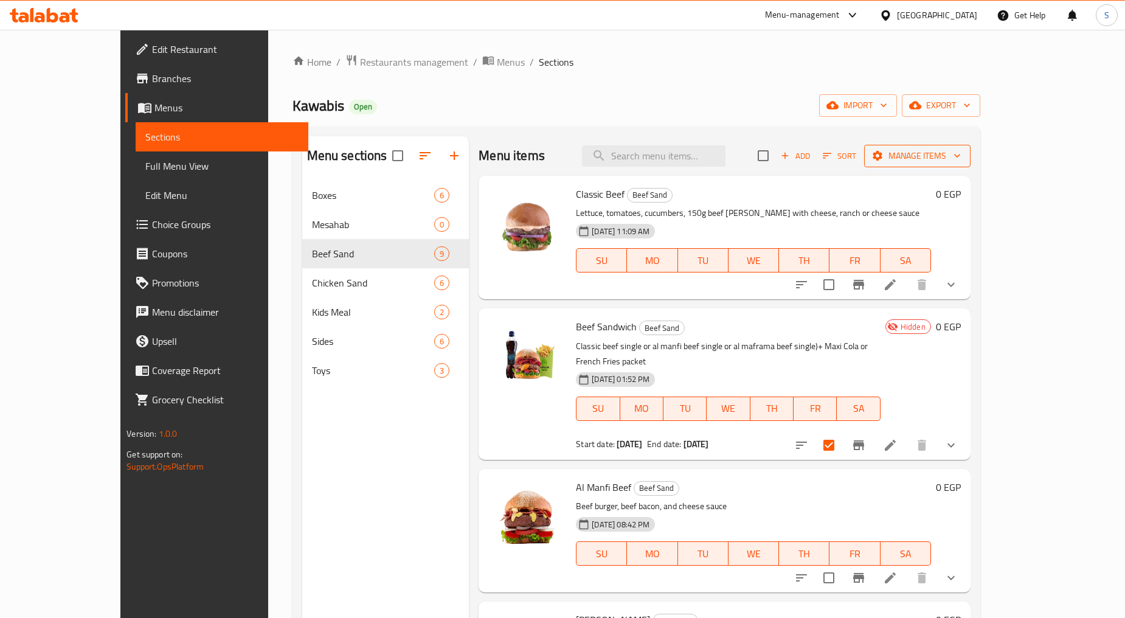
click at [961, 153] on span "Manage items" at bounding box center [917, 155] width 87 height 15
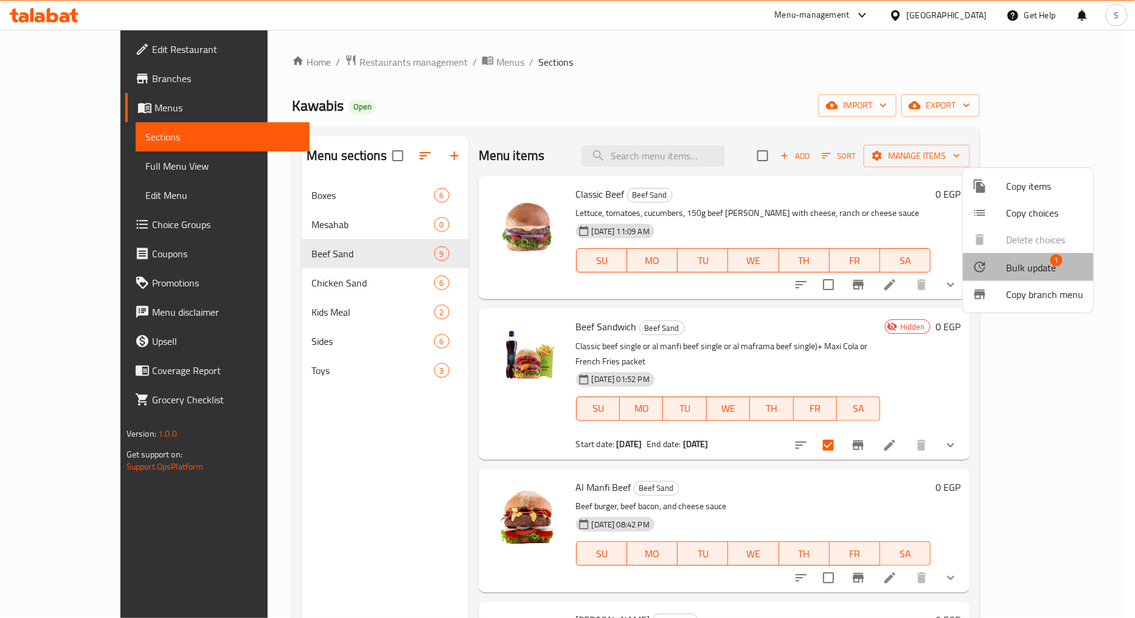
click at [1040, 266] on span "Bulk update" at bounding box center [1032, 267] width 50 height 15
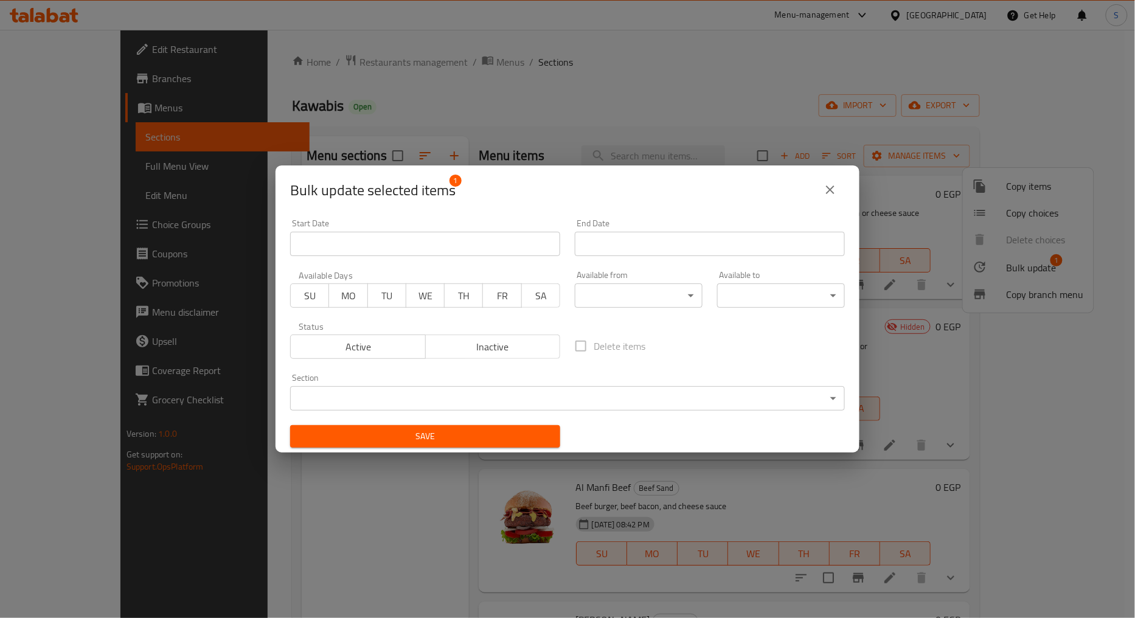
click at [386, 347] on span "Active" at bounding box center [358, 347] width 125 height 18
click at [444, 426] on button "Save" at bounding box center [425, 436] width 270 height 23
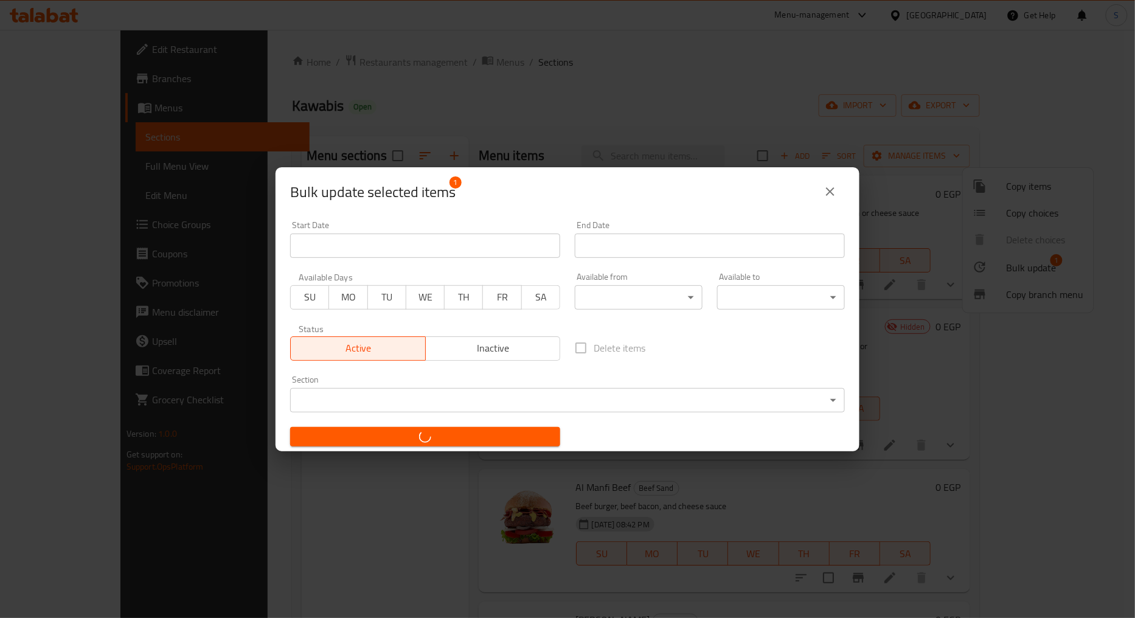
checkbox input "false"
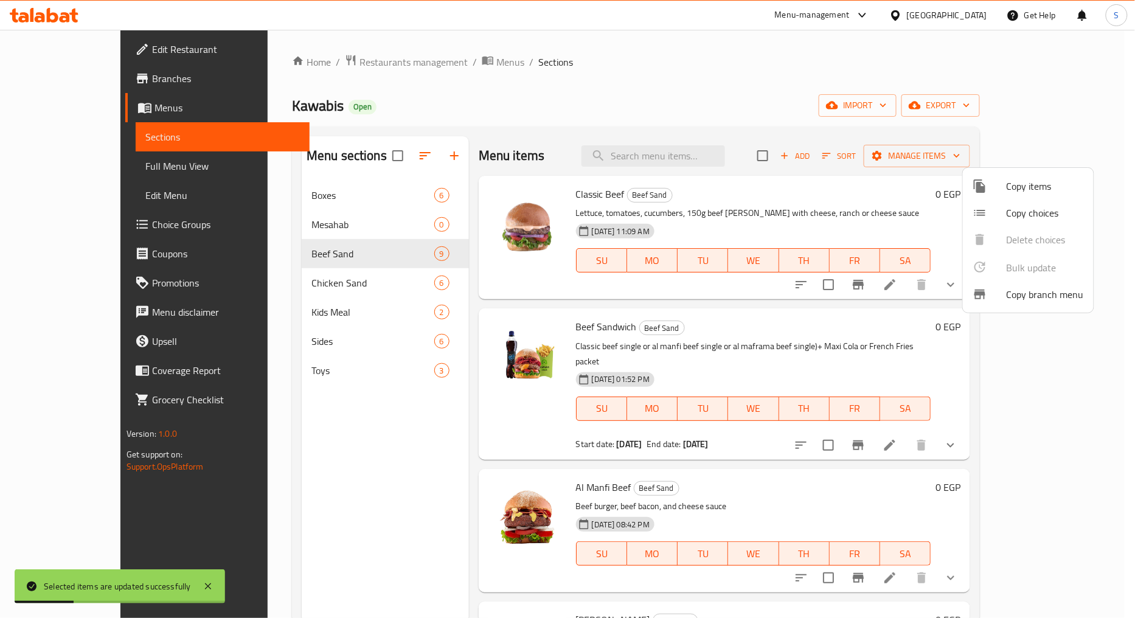
click at [660, 164] on div at bounding box center [567, 309] width 1135 height 618
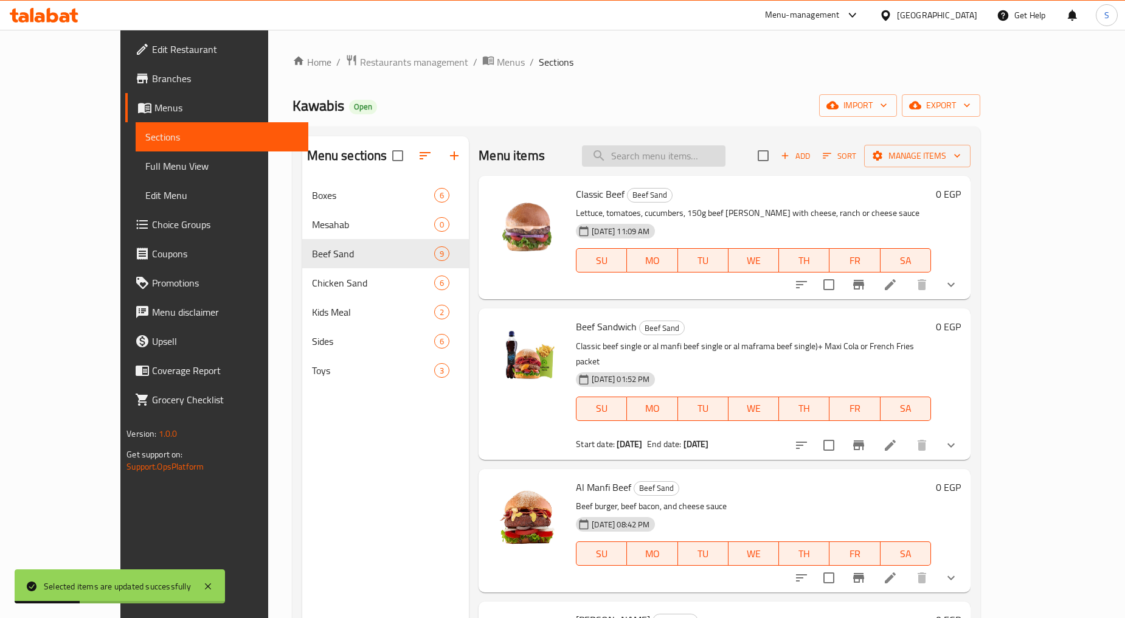
click at [661, 159] on input "search" at bounding box center [654, 155] width 144 height 21
paste input "Chicken Sandwich"
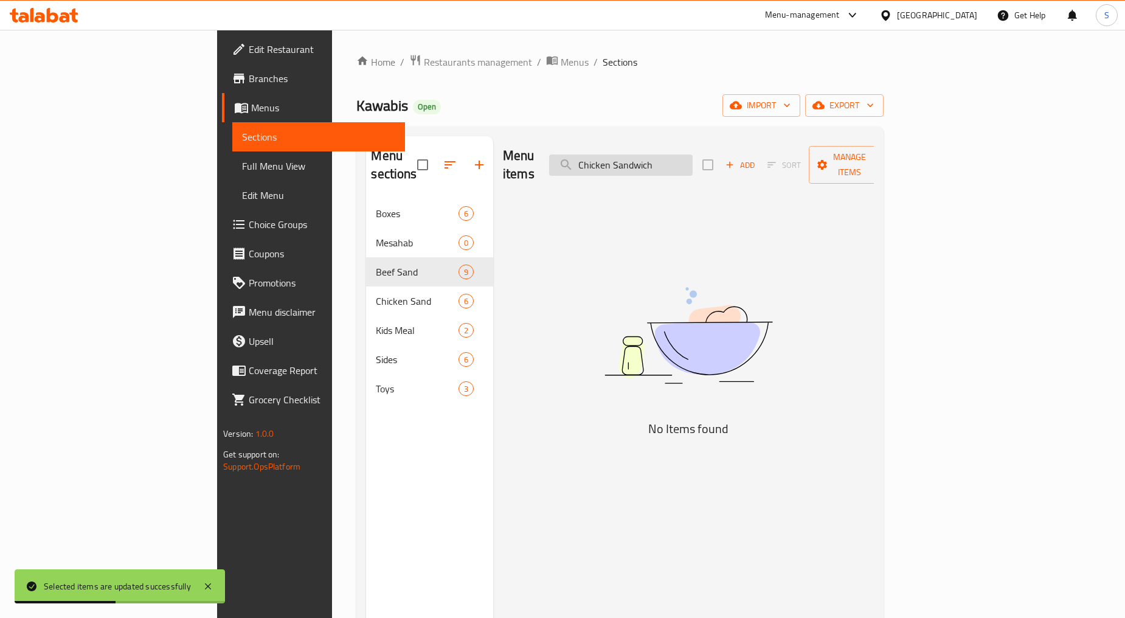
click at [670, 154] on input "Chicken Sandwich" at bounding box center [621, 164] width 144 height 21
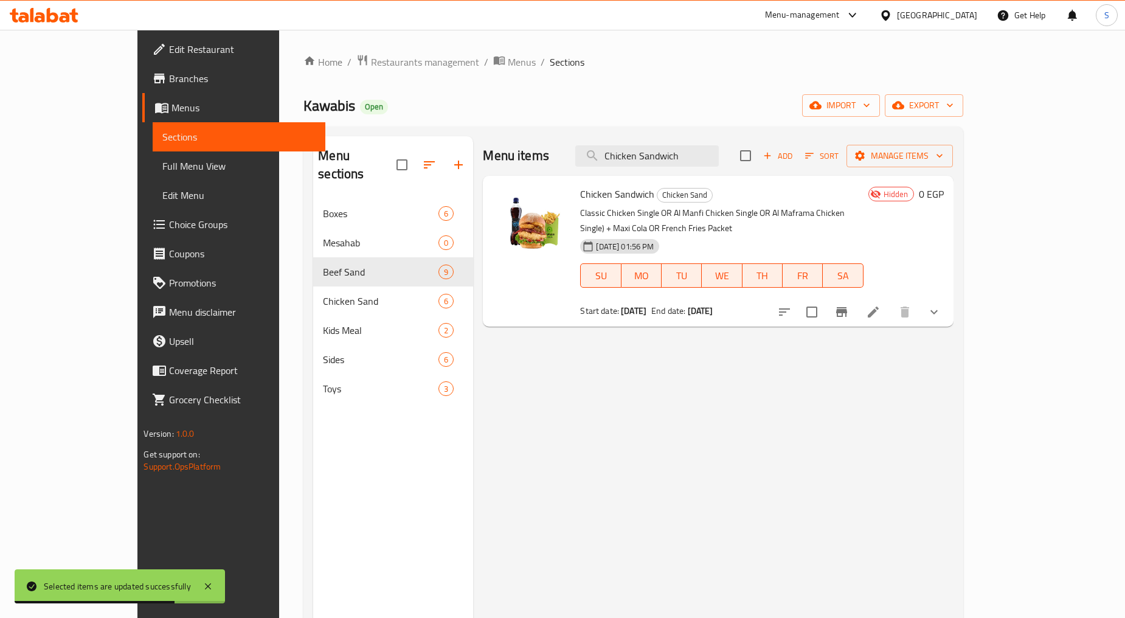
type input "Chicken Sandwich"
click at [949, 305] on button "show more" at bounding box center [934, 311] width 29 height 29
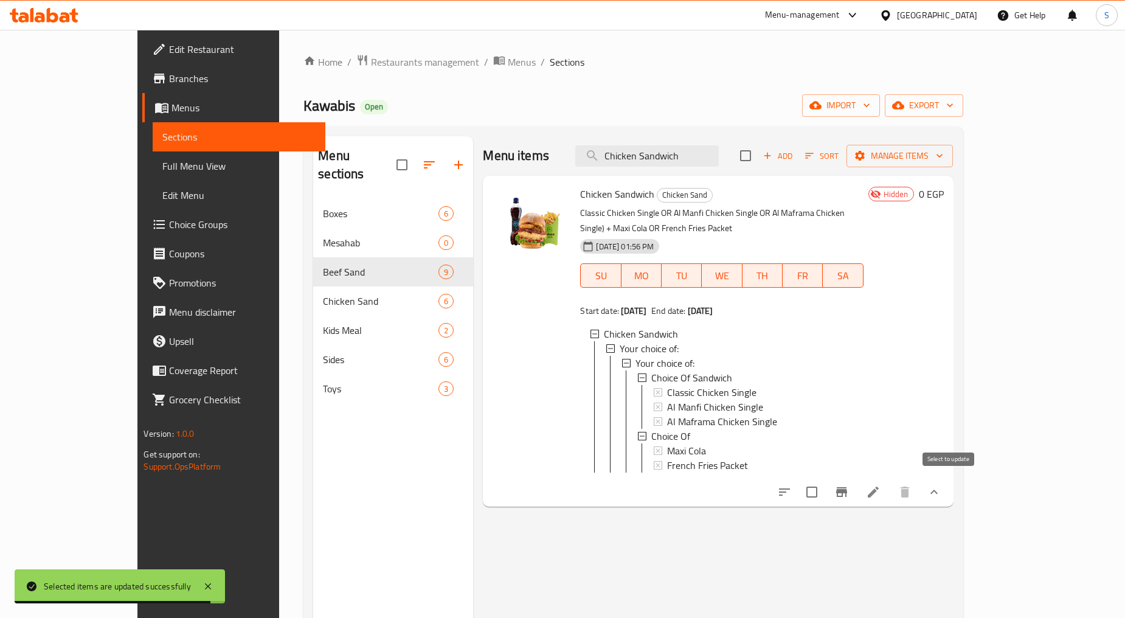
click at [825, 487] on input "checkbox" at bounding box center [812, 492] width 26 height 26
checkbox input "true"
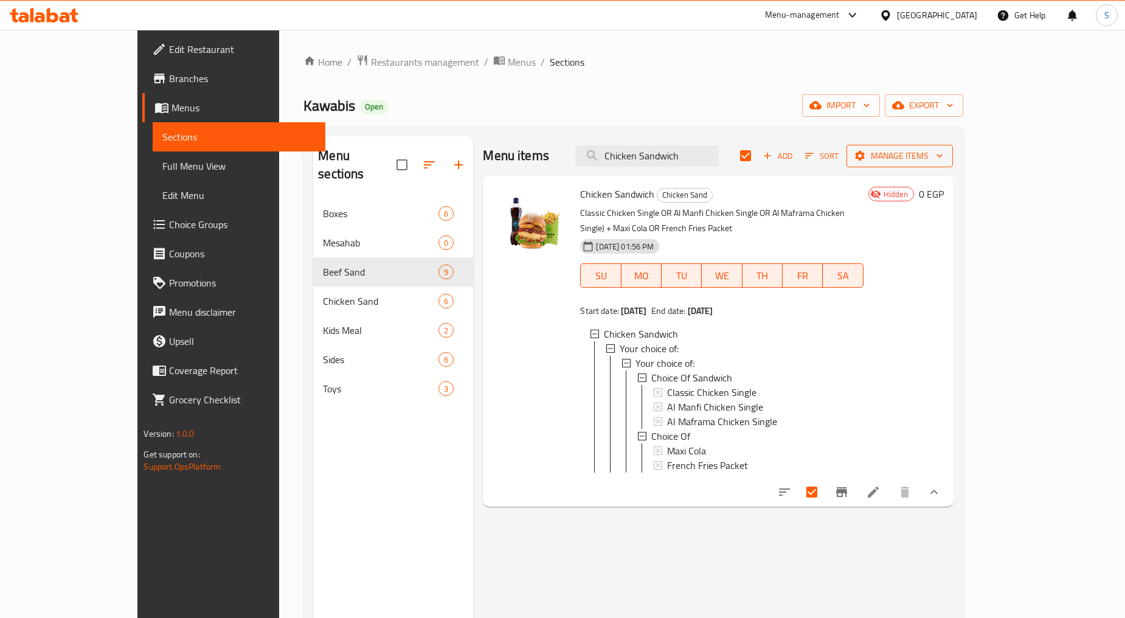
click at [943, 155] on span "Manage items" at bounding box center [899, 155] width 87 height 15
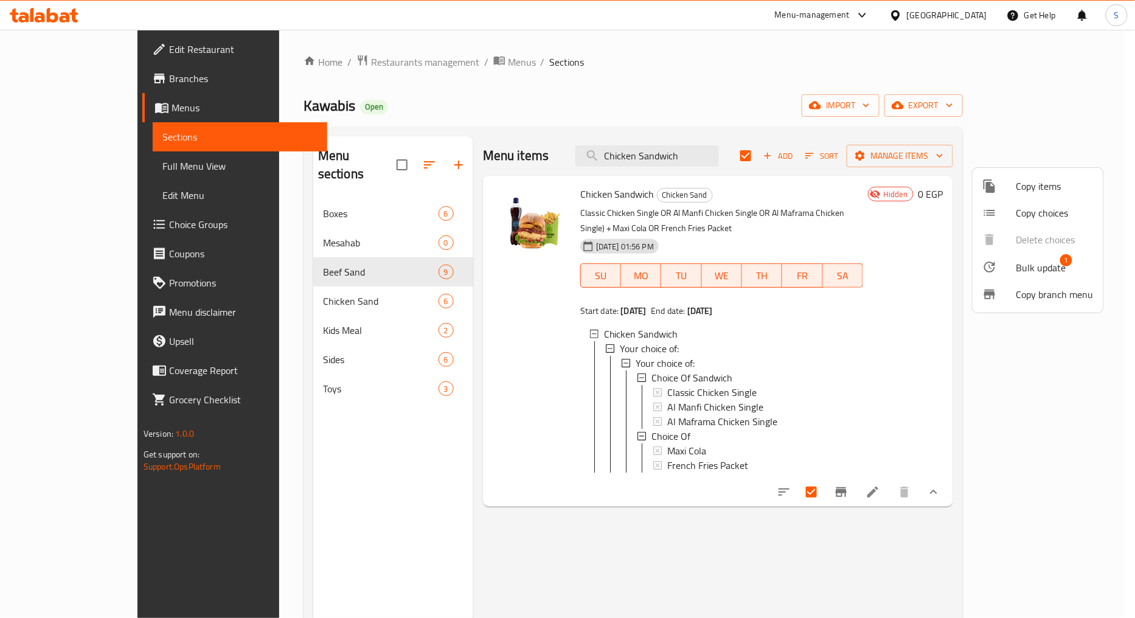
click at [1032, 266] on span "Bulk update" at bounding box center [1041, 267] width 50 height 15
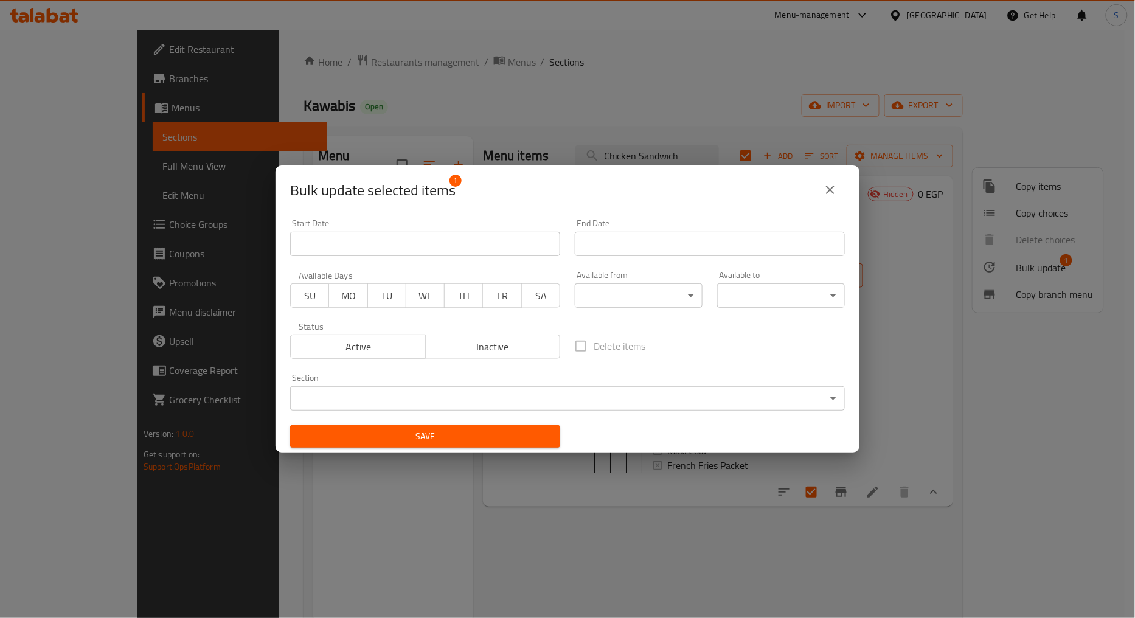
click at [349, 344] on span "Active" at bounding box center [358, 347] width 125 height 18
click at [444, 440] on span "Save" at bounding box center [425, 436] width 251 height 15
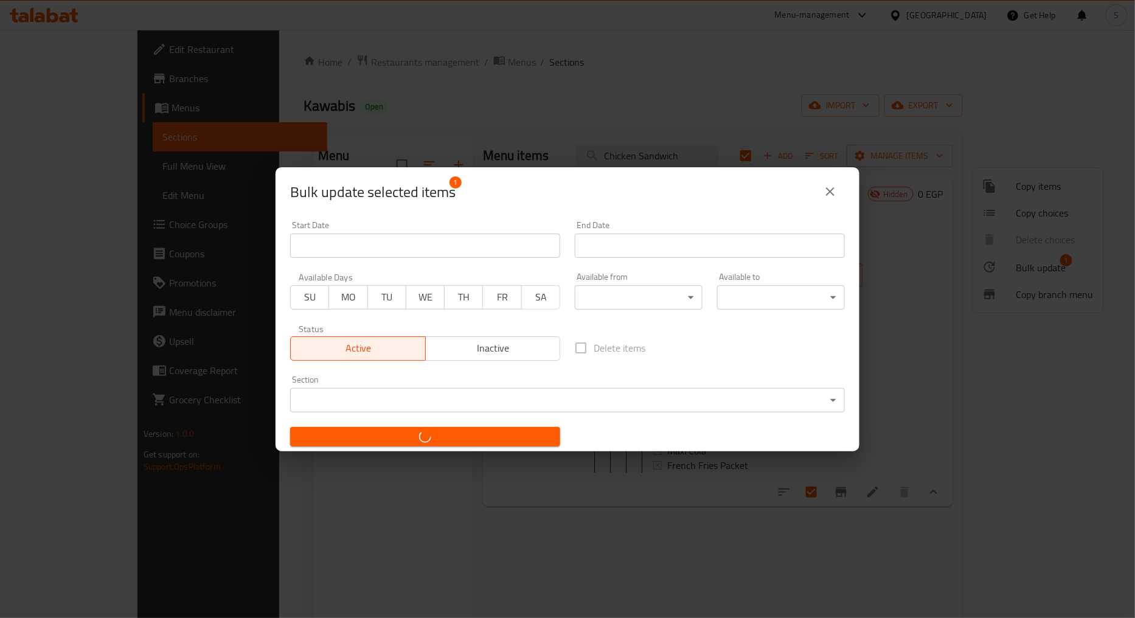
checkbox input "false"
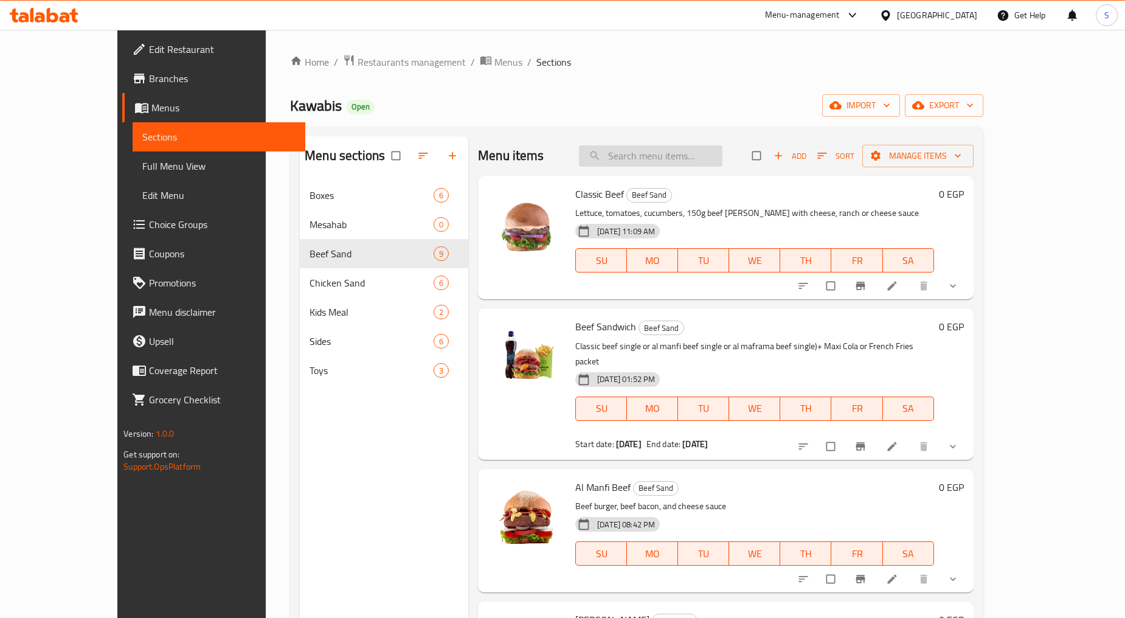
click at [678, 162] on input "search" at bounding box center [651, 155] width 144 height 21
paste input "Chicken Sandwich"
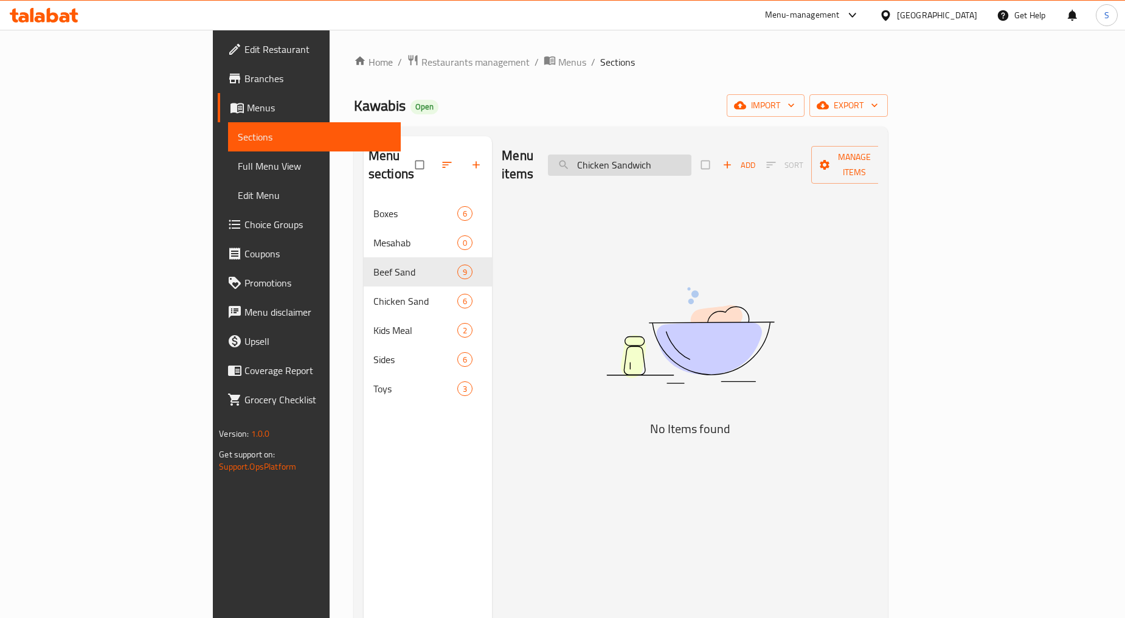
click at [670, 156] on input "Chicken Sandwich" at bounding box center [620, 164] width 144 height 21
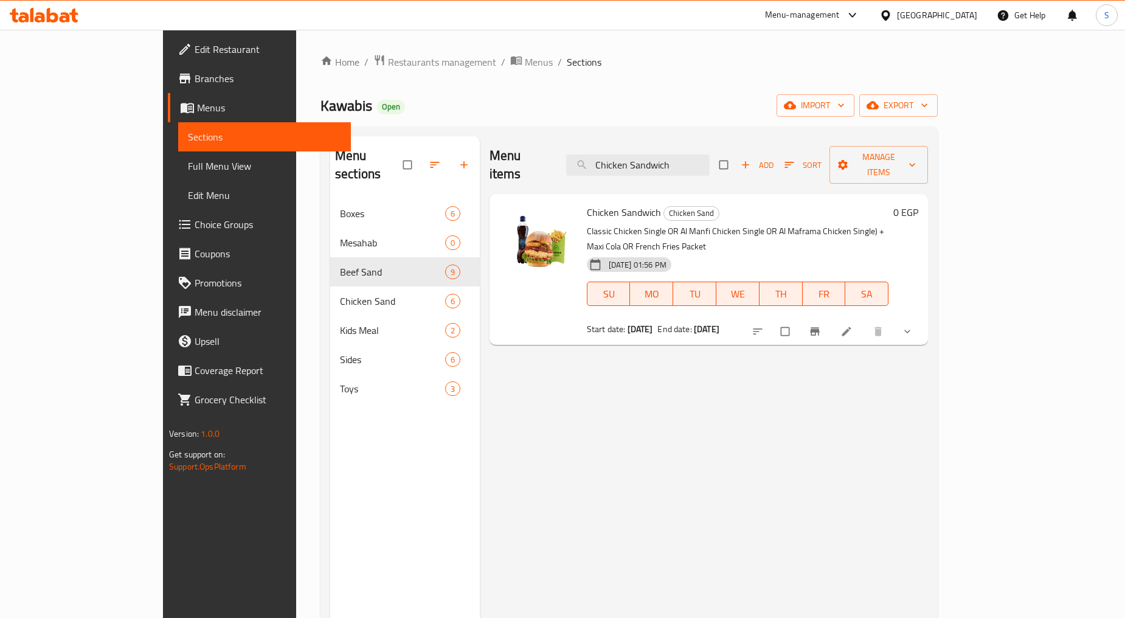
type input "Chicken Sandwich"
click at [853, 325] on icon at bounding box center [847, 331] width 12 height 12
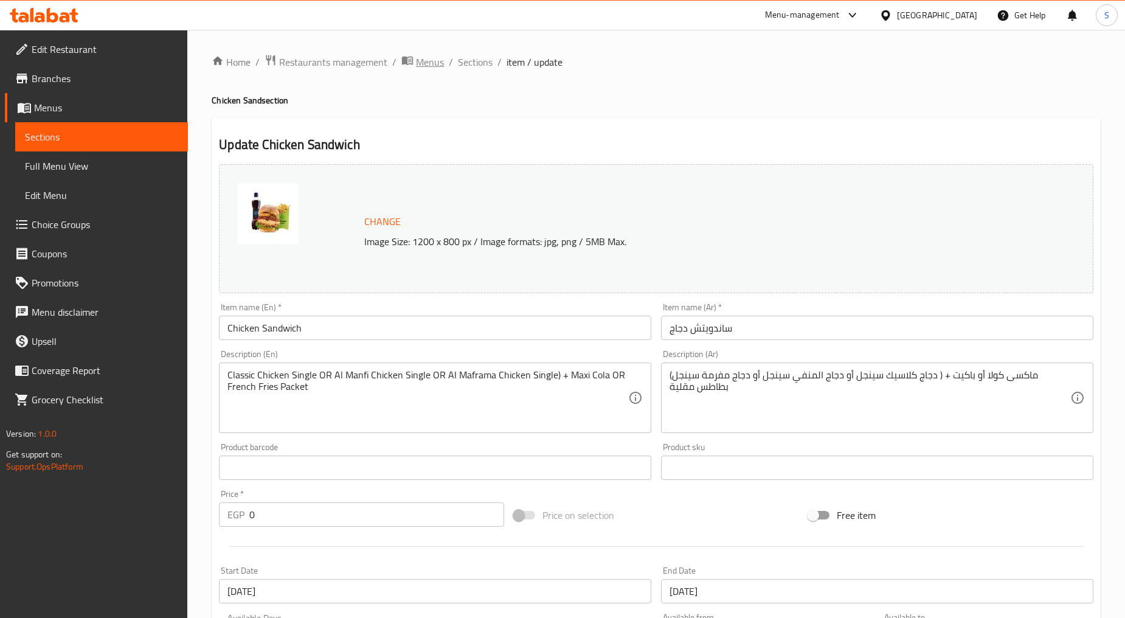
click at [428, 57] on span "Menus" at bounding box center [430, 62] width 28 height 15
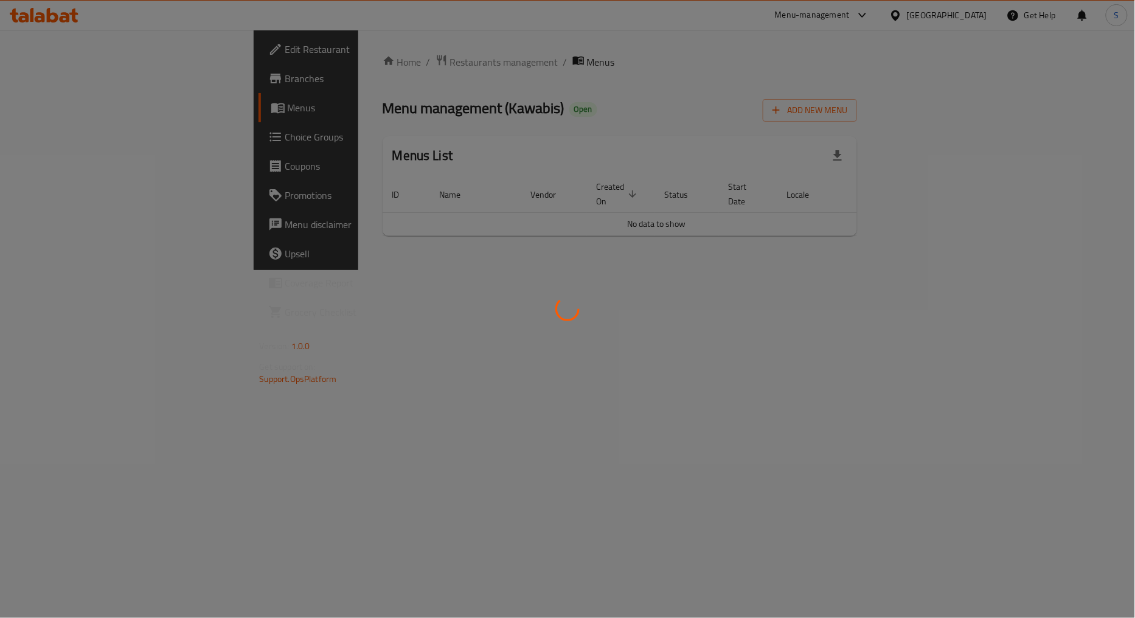
click at [618, 347] on div at bounding box center [567, 309] width 1135 height 618
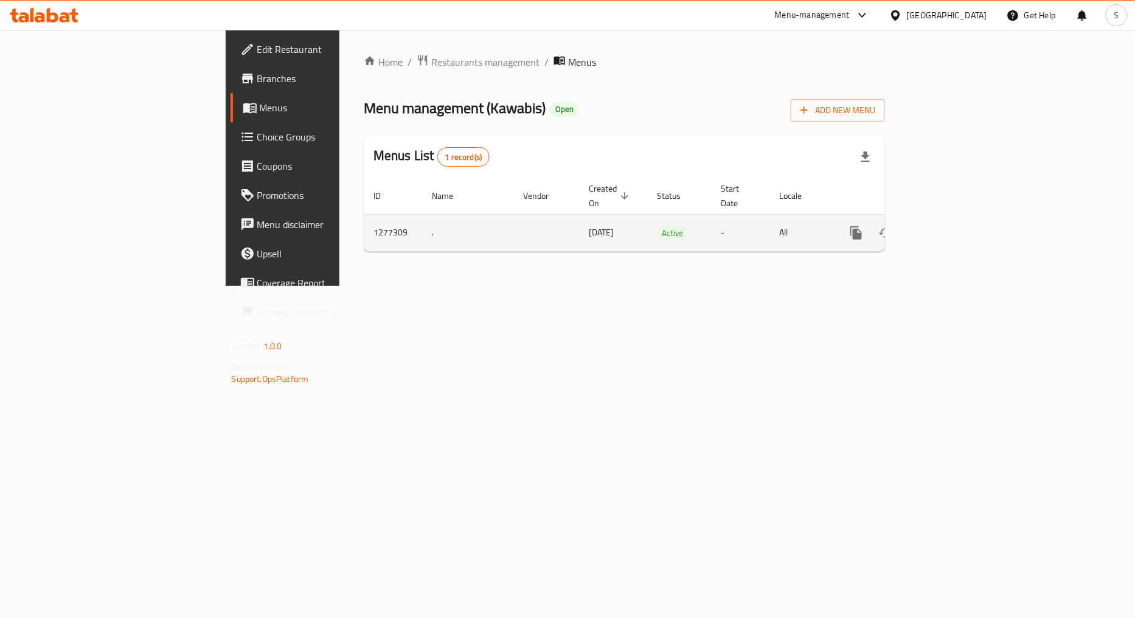
click at [968, 222] on td "enhanced table" at bounding box center [900, 232] width 136 height 37
click at [951, 226] on icon "enhanced table" at bounding box center [944, 233] width 15 height 15
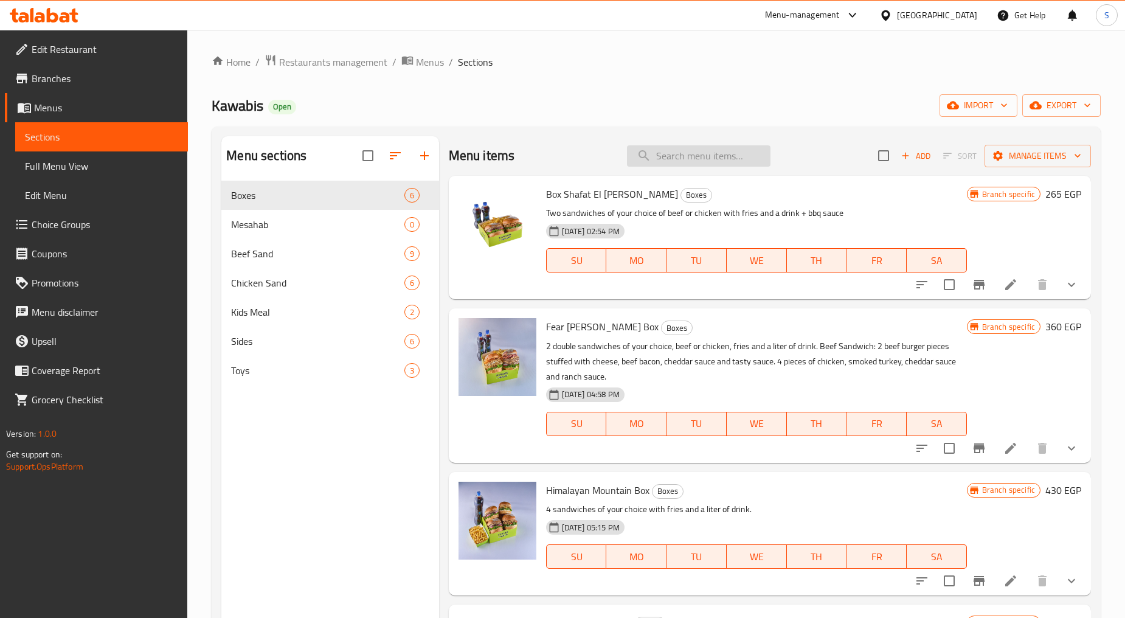
click at [670, 153] on input "search" at bounding box center [699, 155] width 144 height 21
paste input "Beef Sandwich"
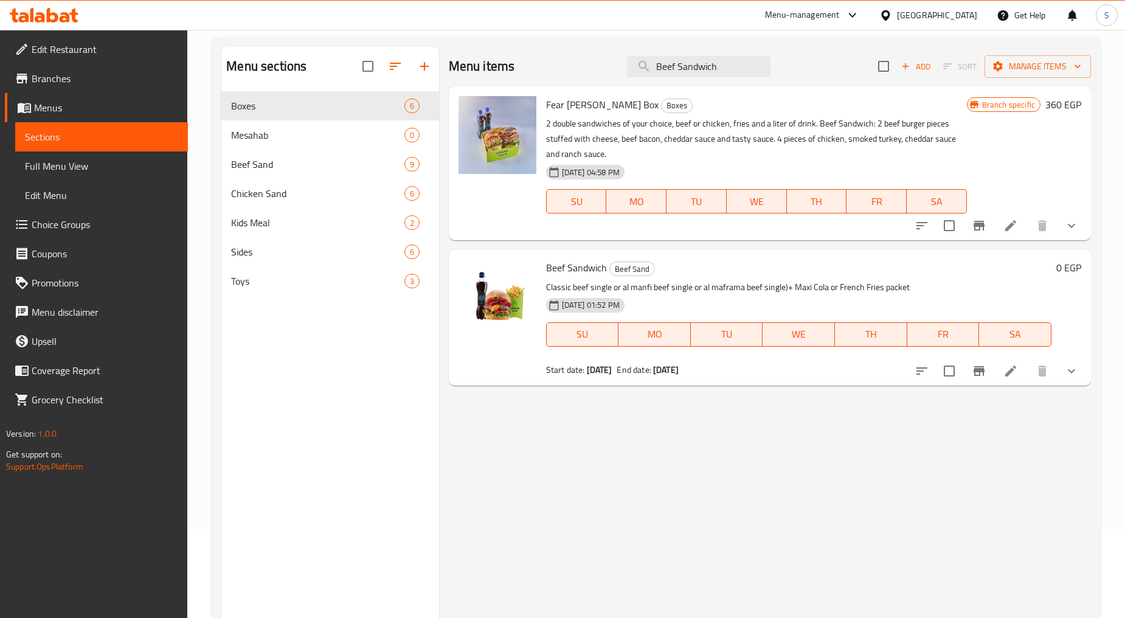
scroll to position [170, 0]
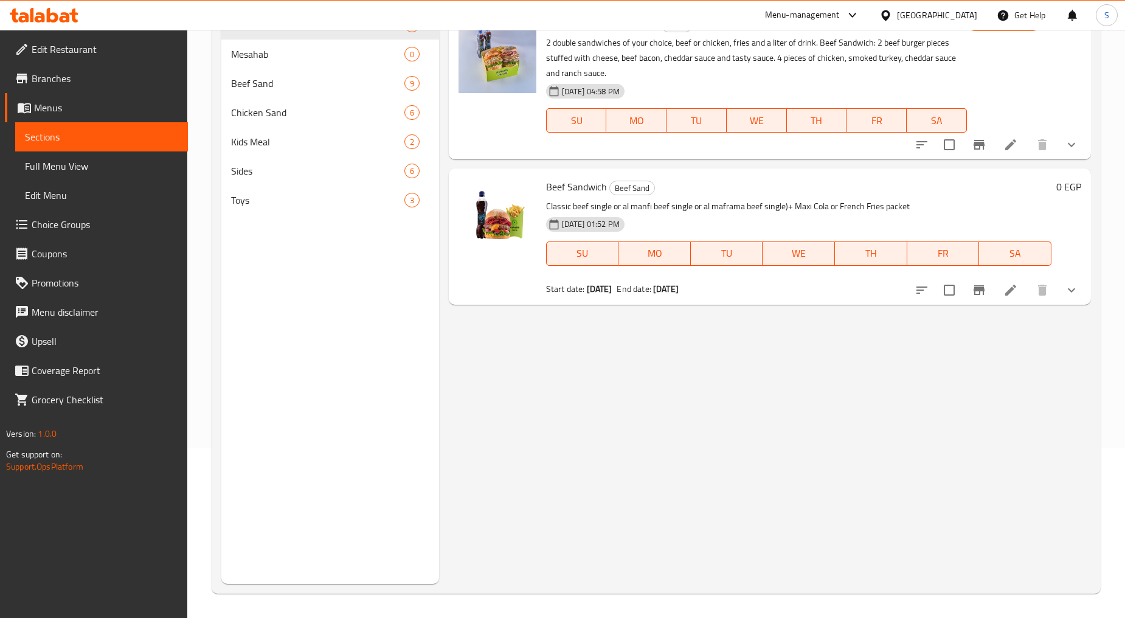
type input "Beef Sandwich"
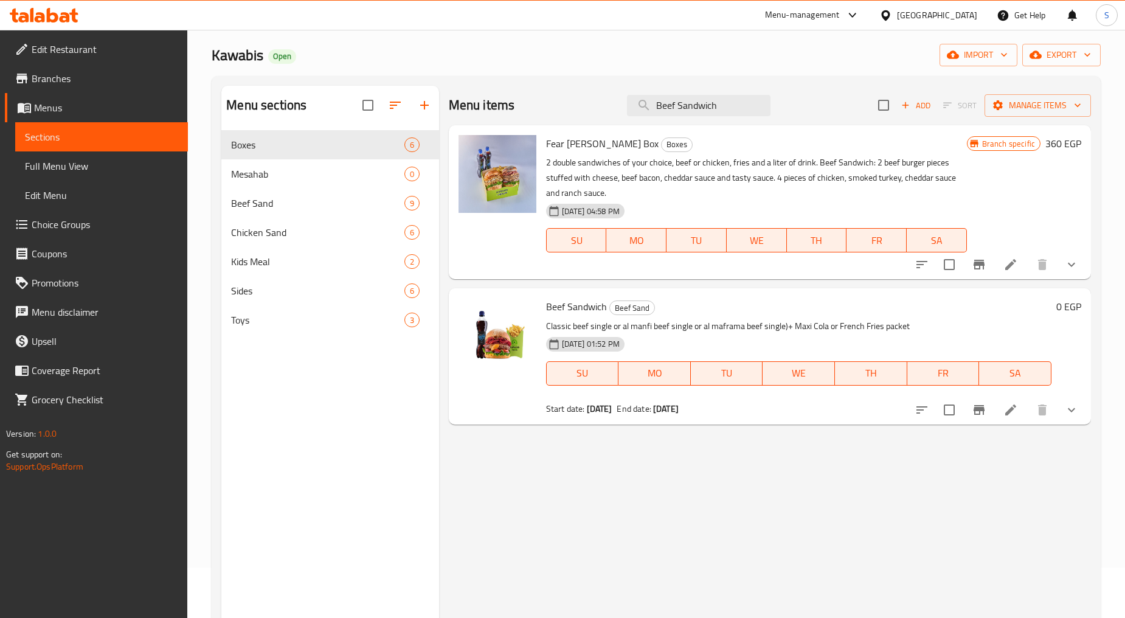
scroll to position [0, 0]
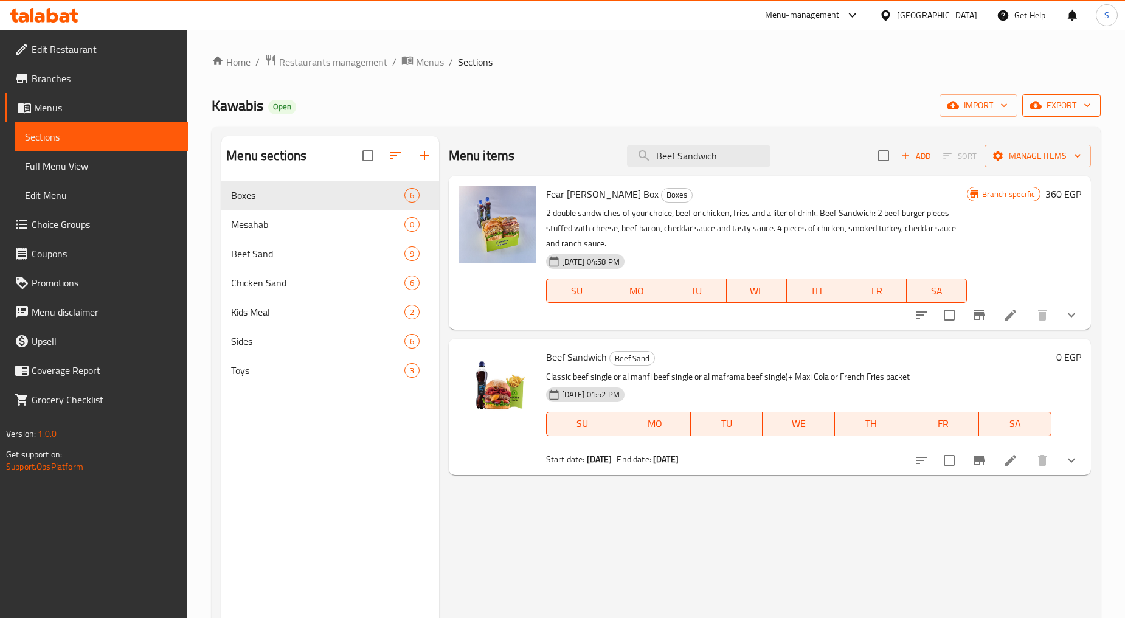
click at [1071, 105] on span "export" at bounding box center [1061, 105] width 59 height 15
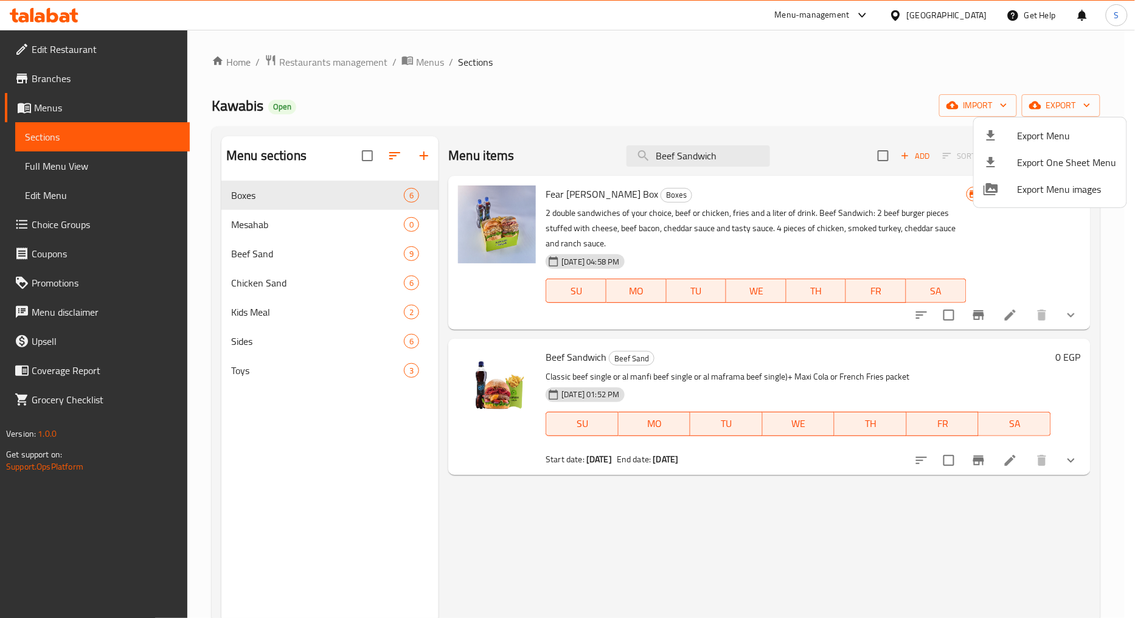
click at [1058, 134] on span "Export Menu" at bounding box center [1067, 135] width 99 height 15
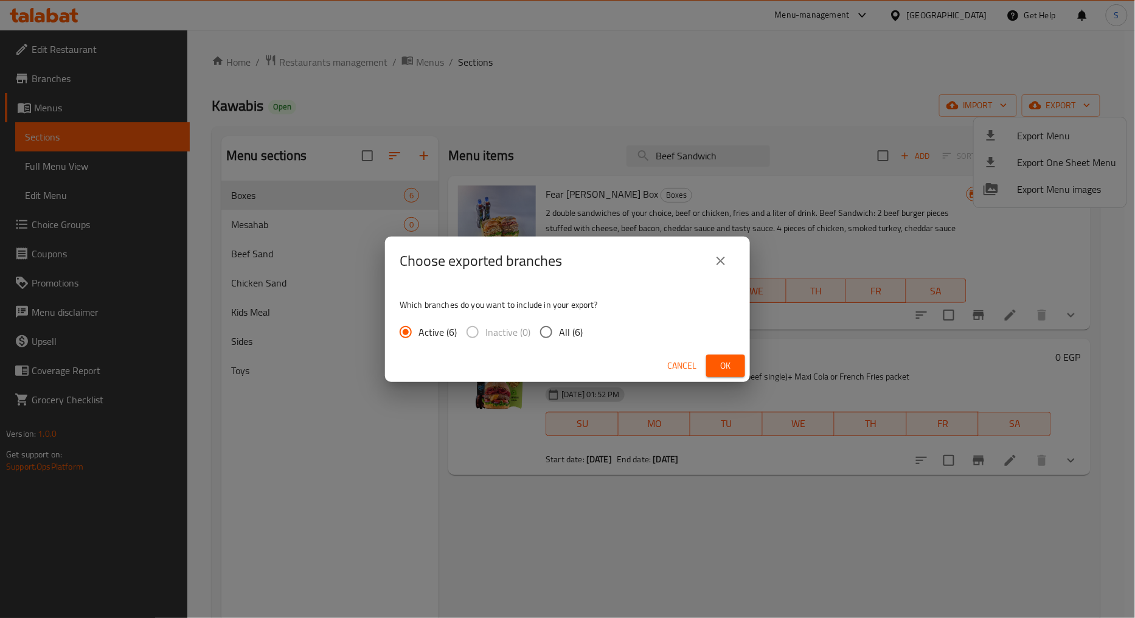
click at [572, 331] on span "All (6)" at bounding box center [571, 332] width 24 height 15
click at [544, 335] on input "All (6)" at bounding box center [546, 332] width 26 height 26
radio input "true"
click at [709, 362] on button "Ok" at bounding box center [725, 366] width 39 height 23
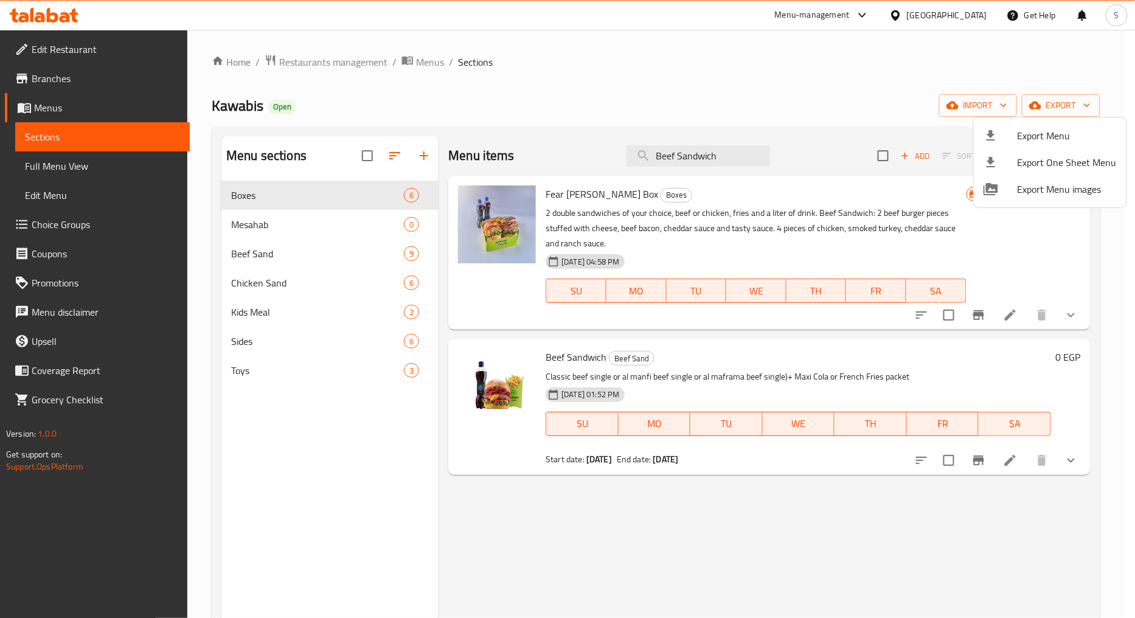
click at [58, 83] on div at bounding box center [567, 309] width 1135 height 618
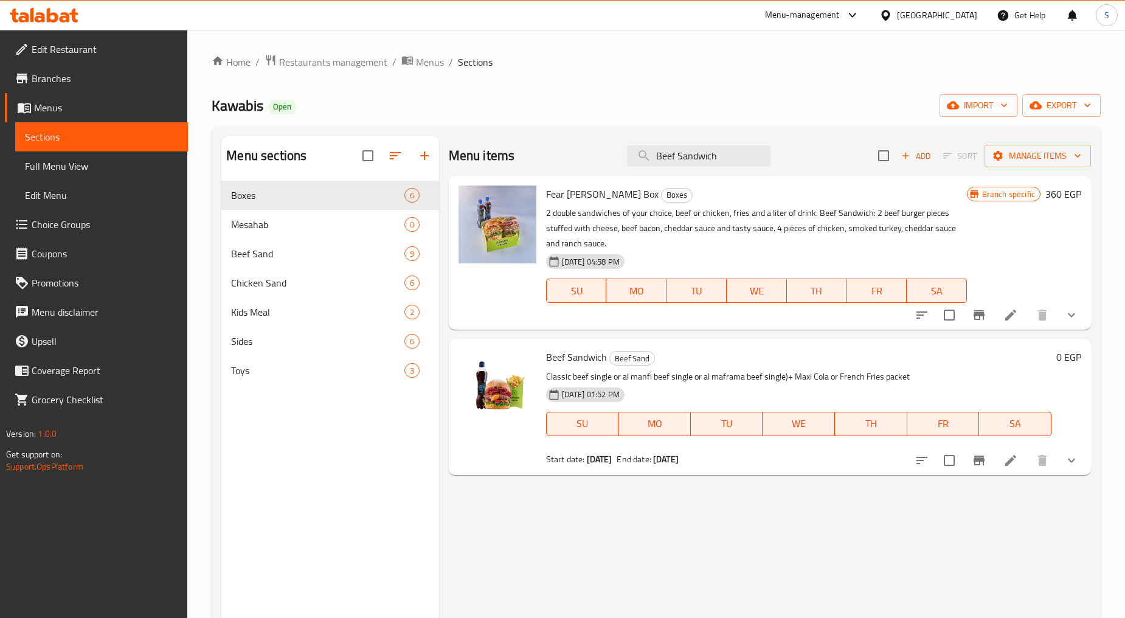
click at [59, 80] on span "Branches" at bounding box center [105, 78] width 147 height 15
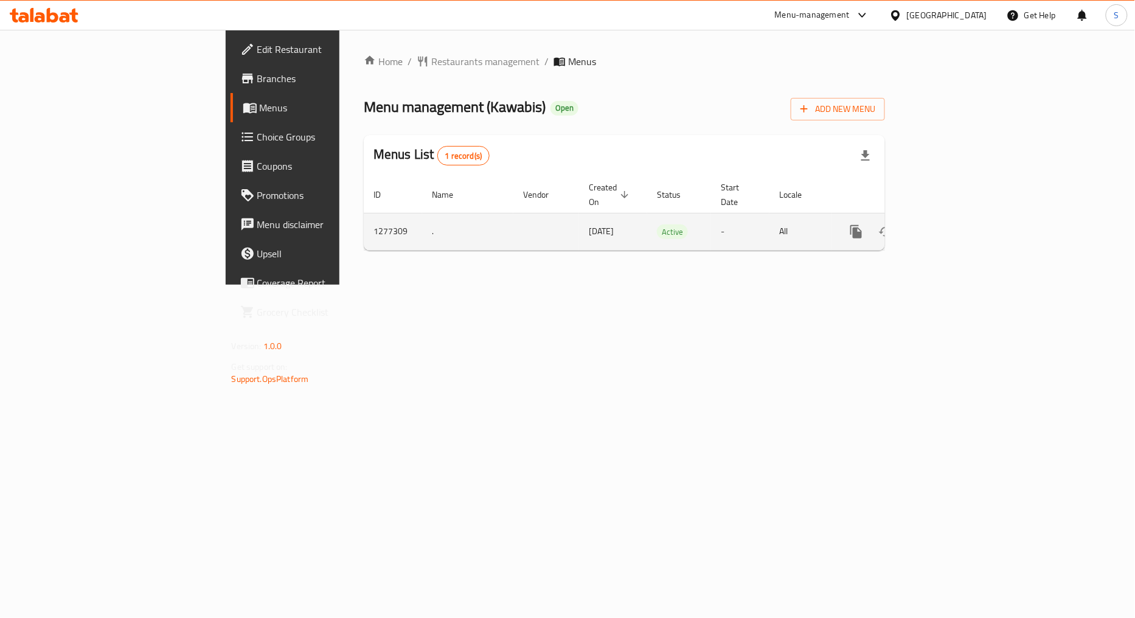
click at [949, 226] on icon "enhanced table" at bounding box center [944, 231] width 11 height 11
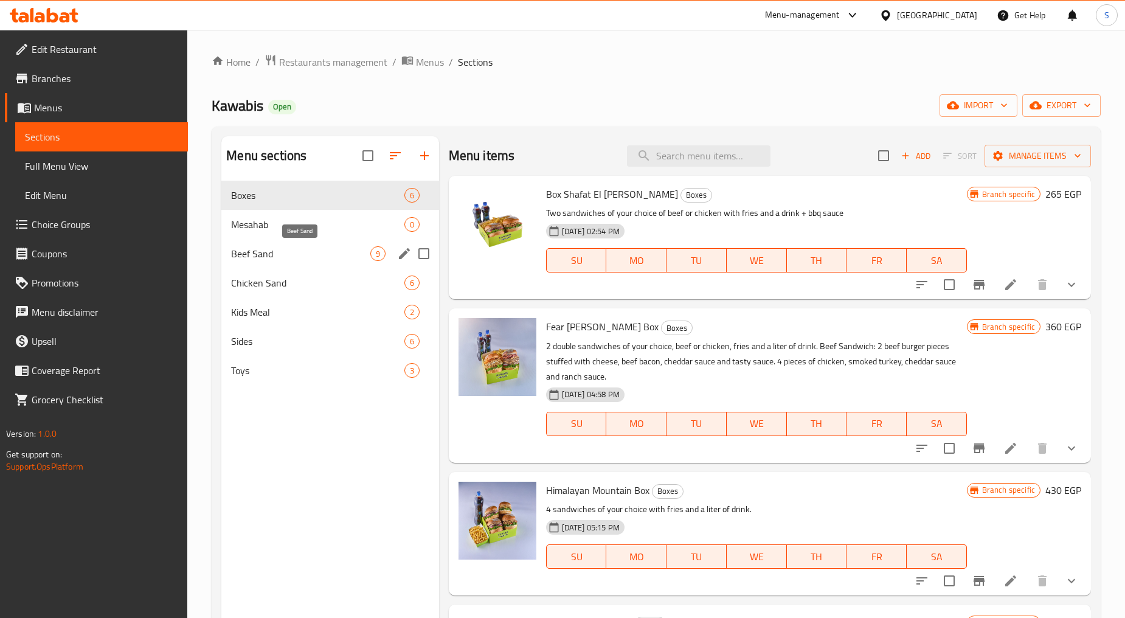
click at [318, 259] on span "Beef Sand" at bounding box center [300, 253] width 139 height 15
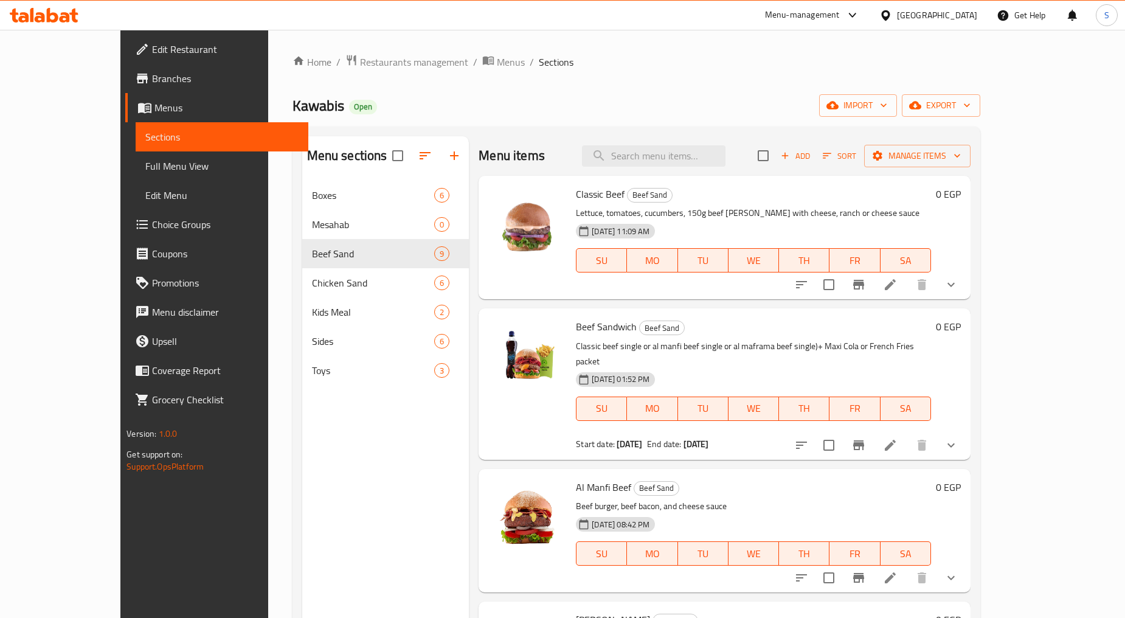
click at [873, 431] on button "Branch-specific-item" at bounding box center [858, 445] width 29 height 29
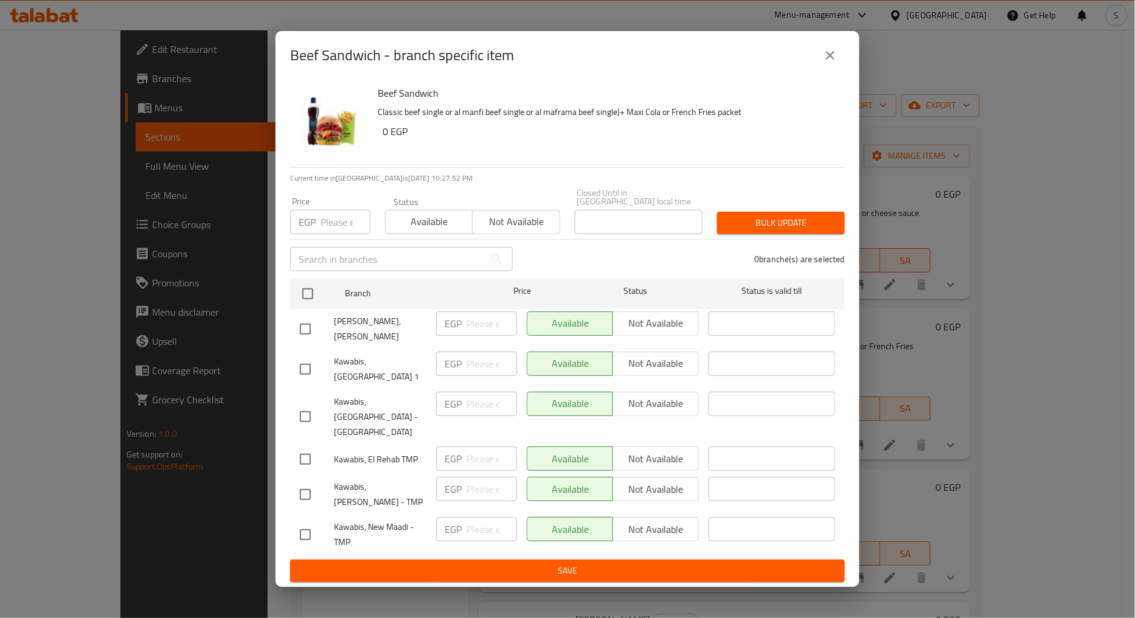
click at [824, 55] on button "close" at bounding box center [830, 55] width 29 height 29
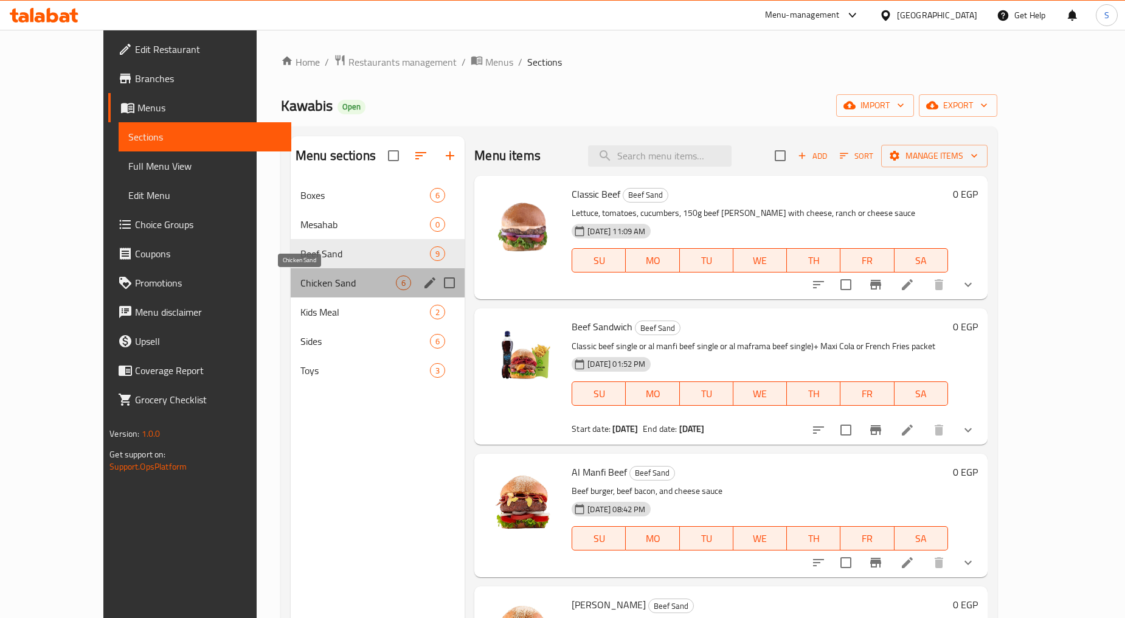
click at [300, 283] on span "Chicken Sand" at bounding box center [347, 283] width 95 height 15
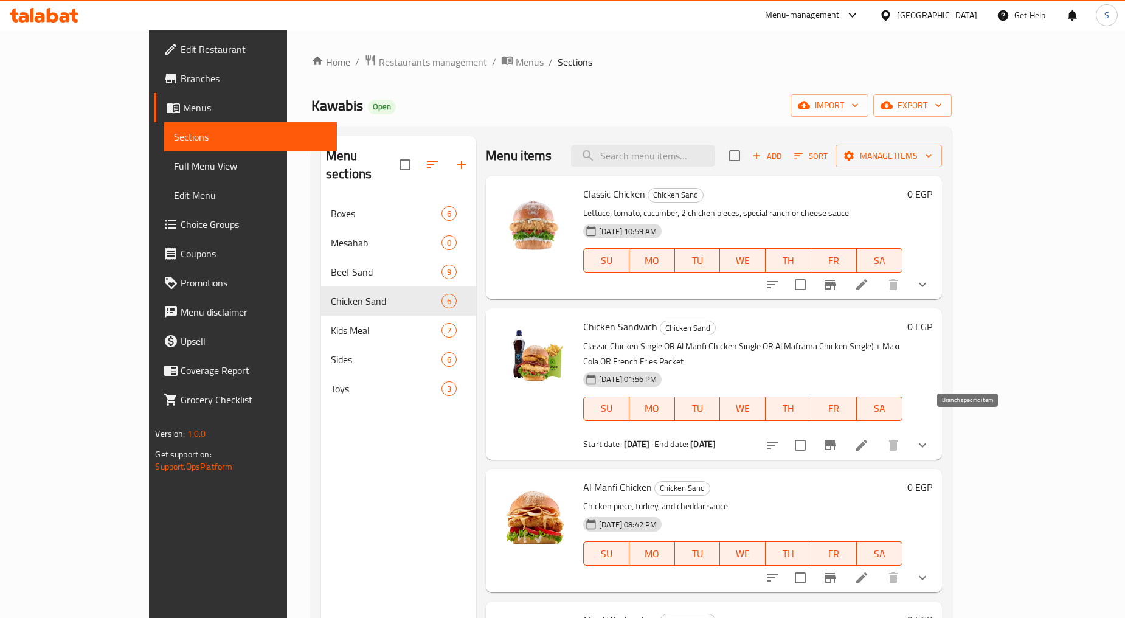
click at [845, 431] on button "Branch-specific-item" at bounding box center [830, 445] width 29 height 29
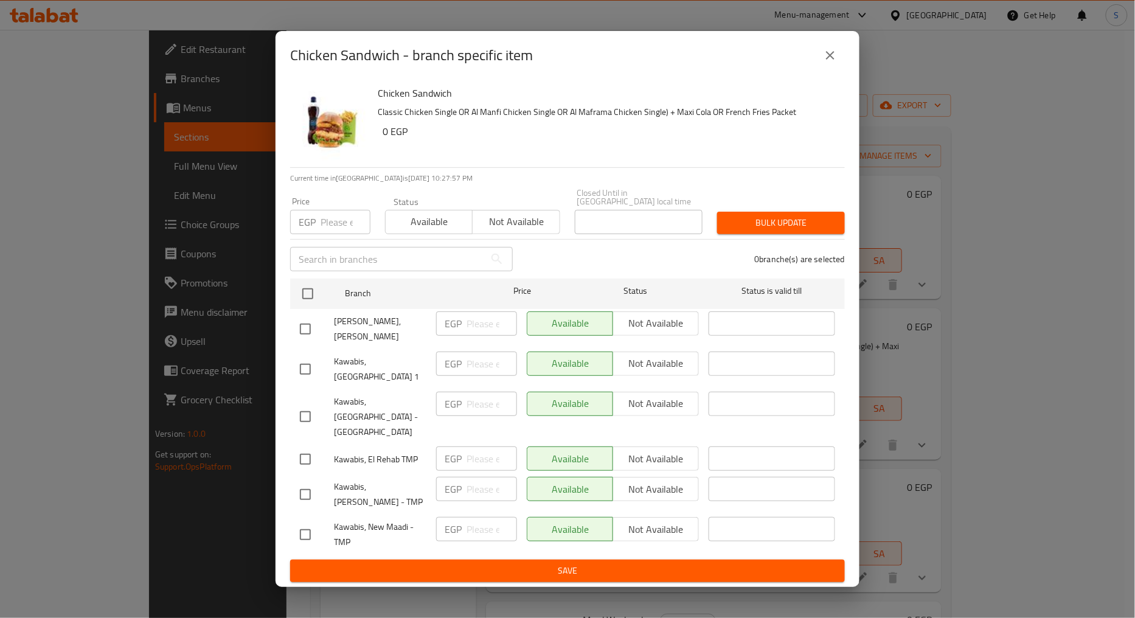
click at [824, 58] on icon "close" at bounding box center [830, 55] width 15 height 15
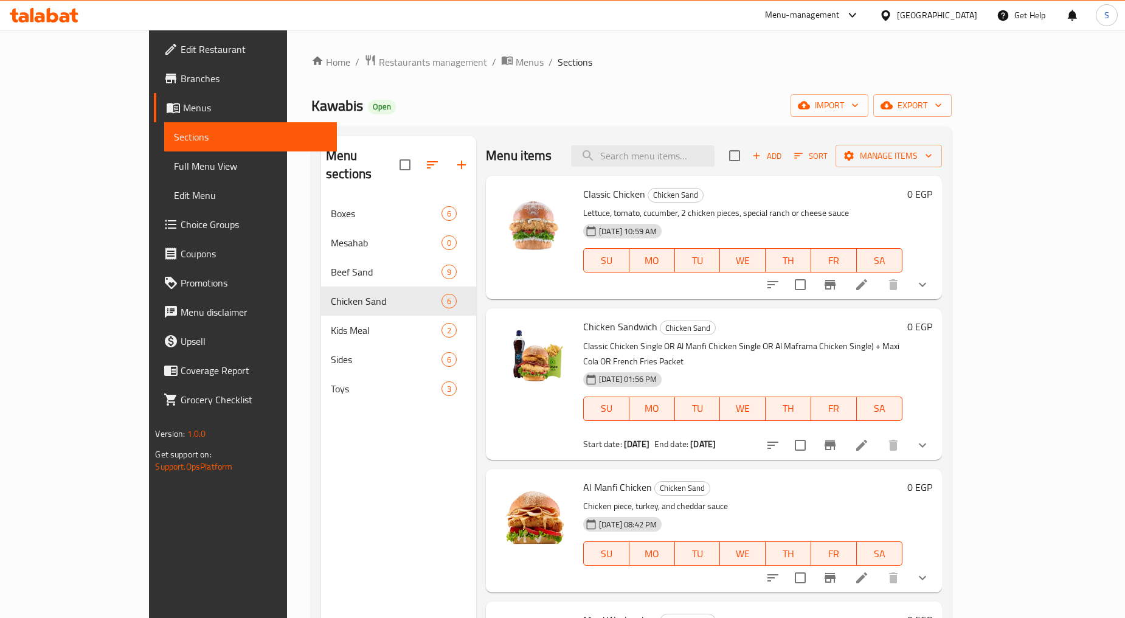
click at [181, 71] on span "Branches" at bounding box center [254, 78] width 147 height 15
